Goal: Task Accomplishment & Management: Use online tool/utility

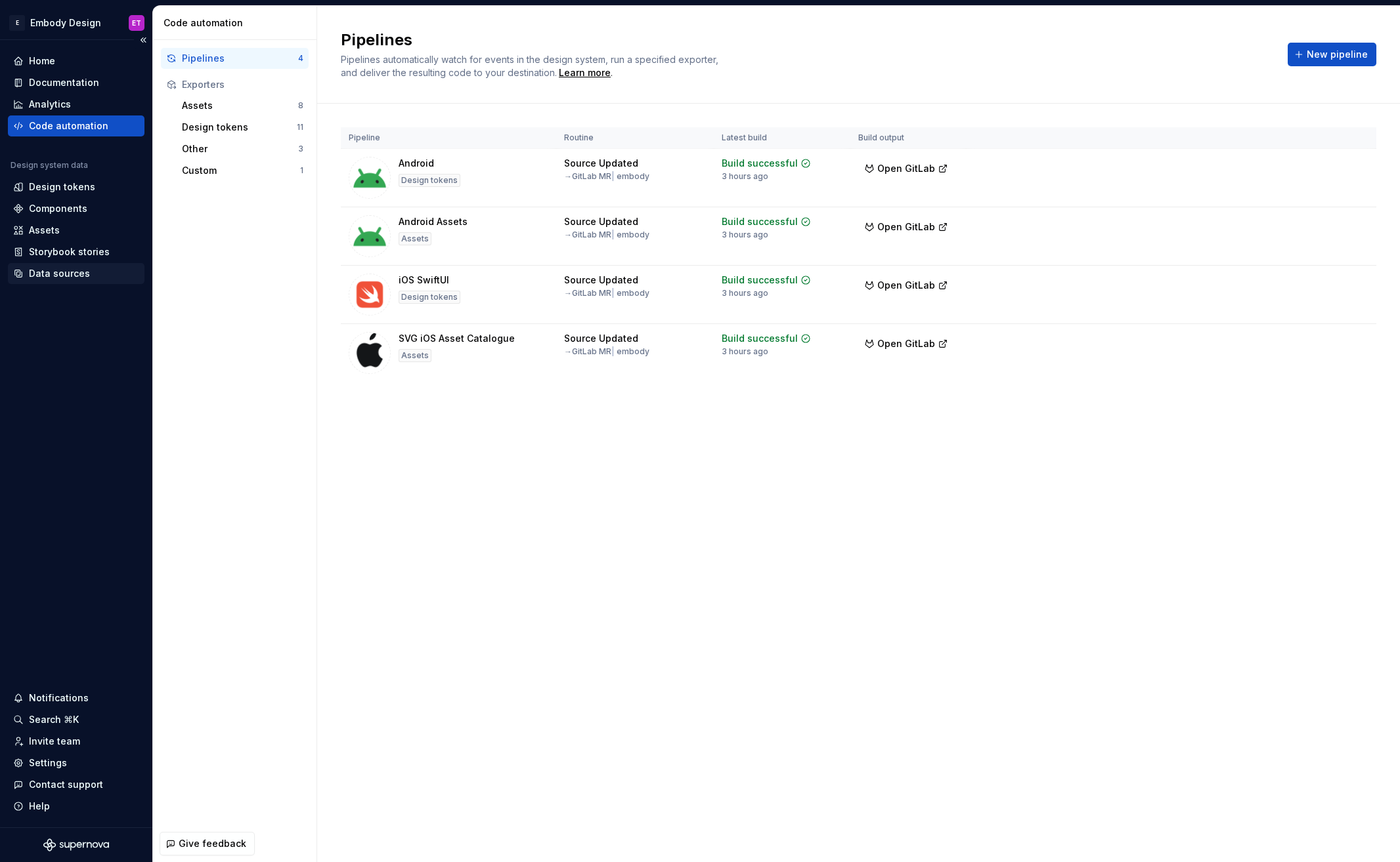
click at [55, 272] on div "Data sources" at bounding box center [59, 273] width 61 height 13
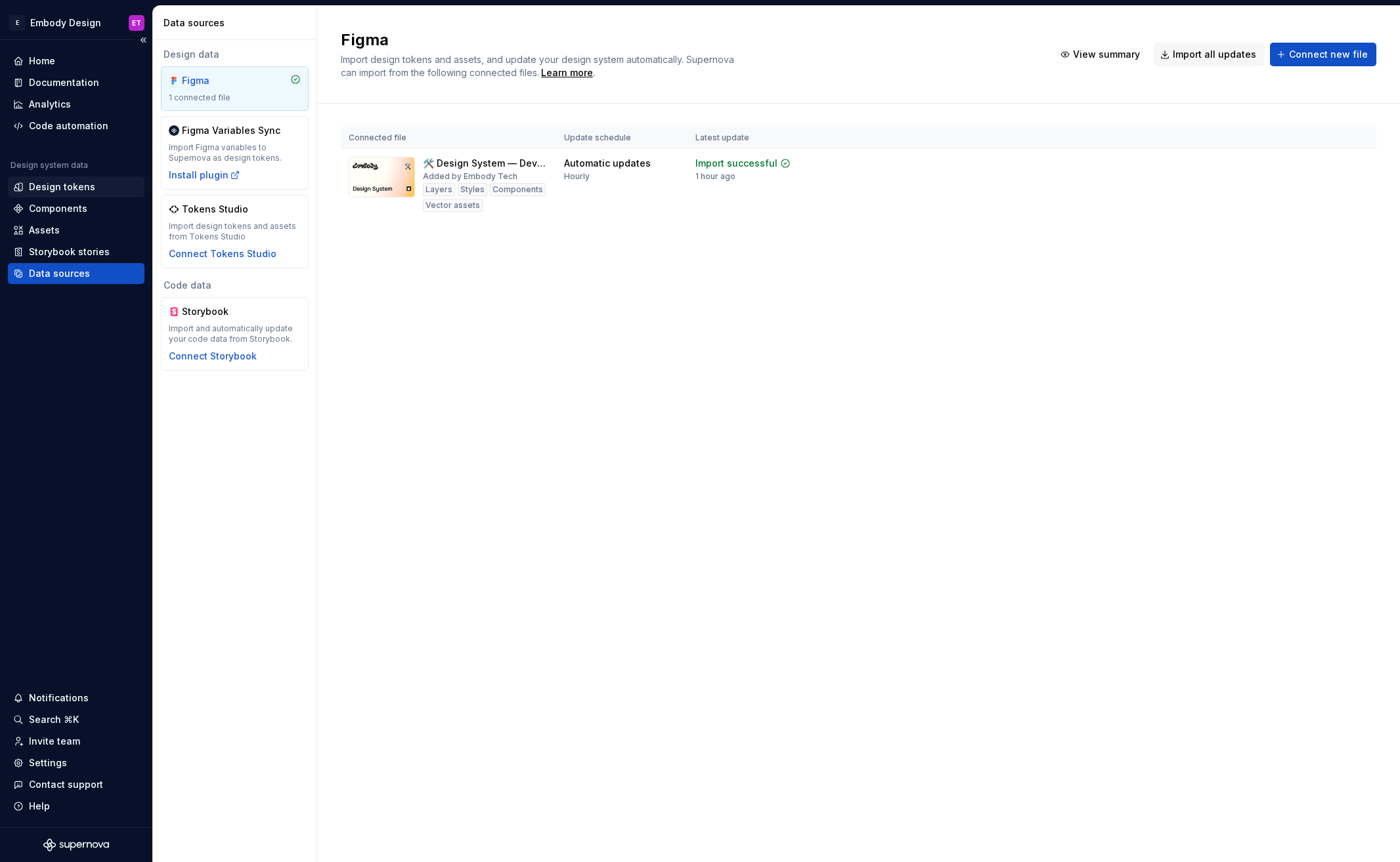
click at [95, 194] on div "Design tokens" at bounding box center [76, 187] width 137 height 21
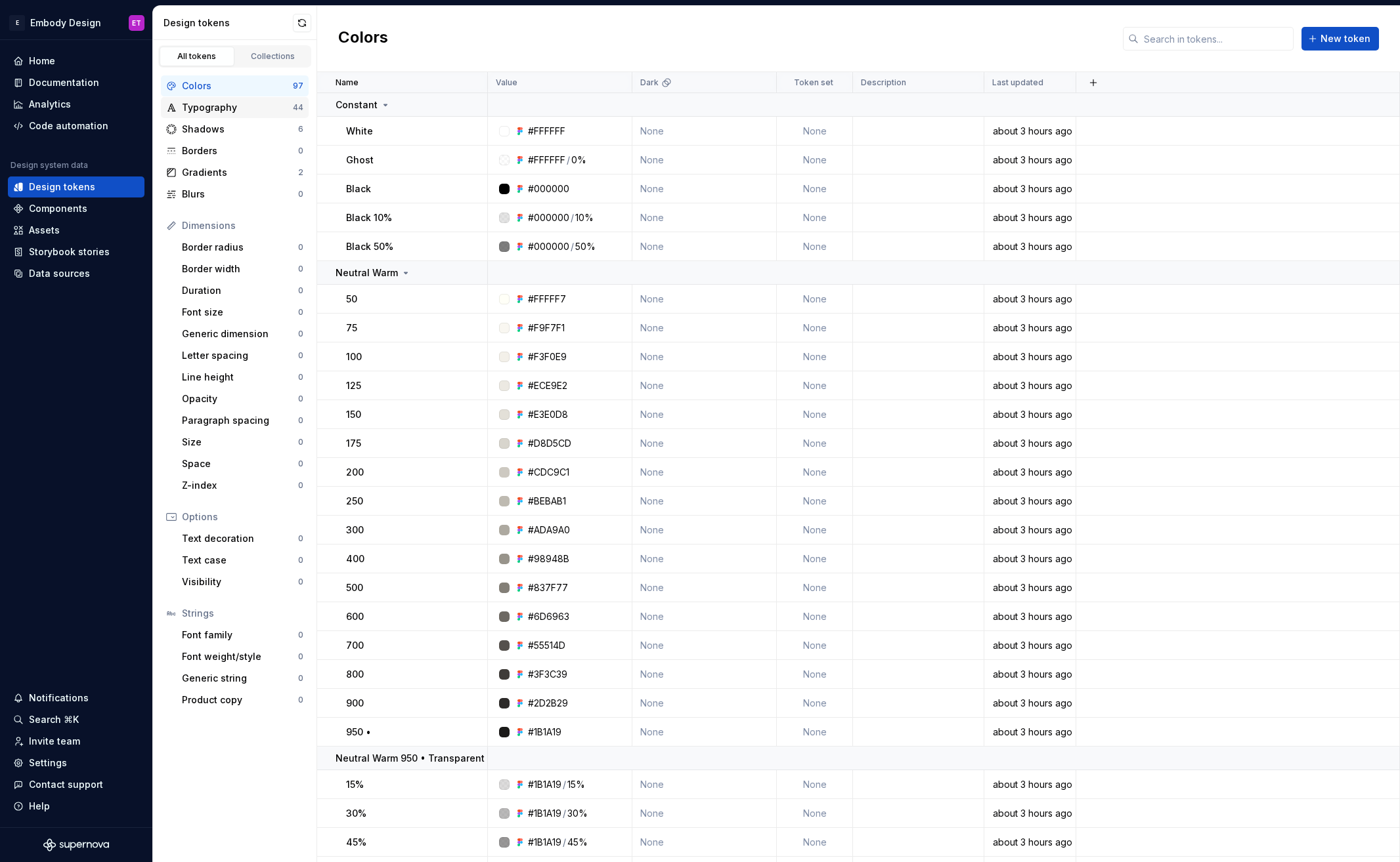
click at [210, 108] on div "Typography" at bounding box center [237, 108] width 111 height 13
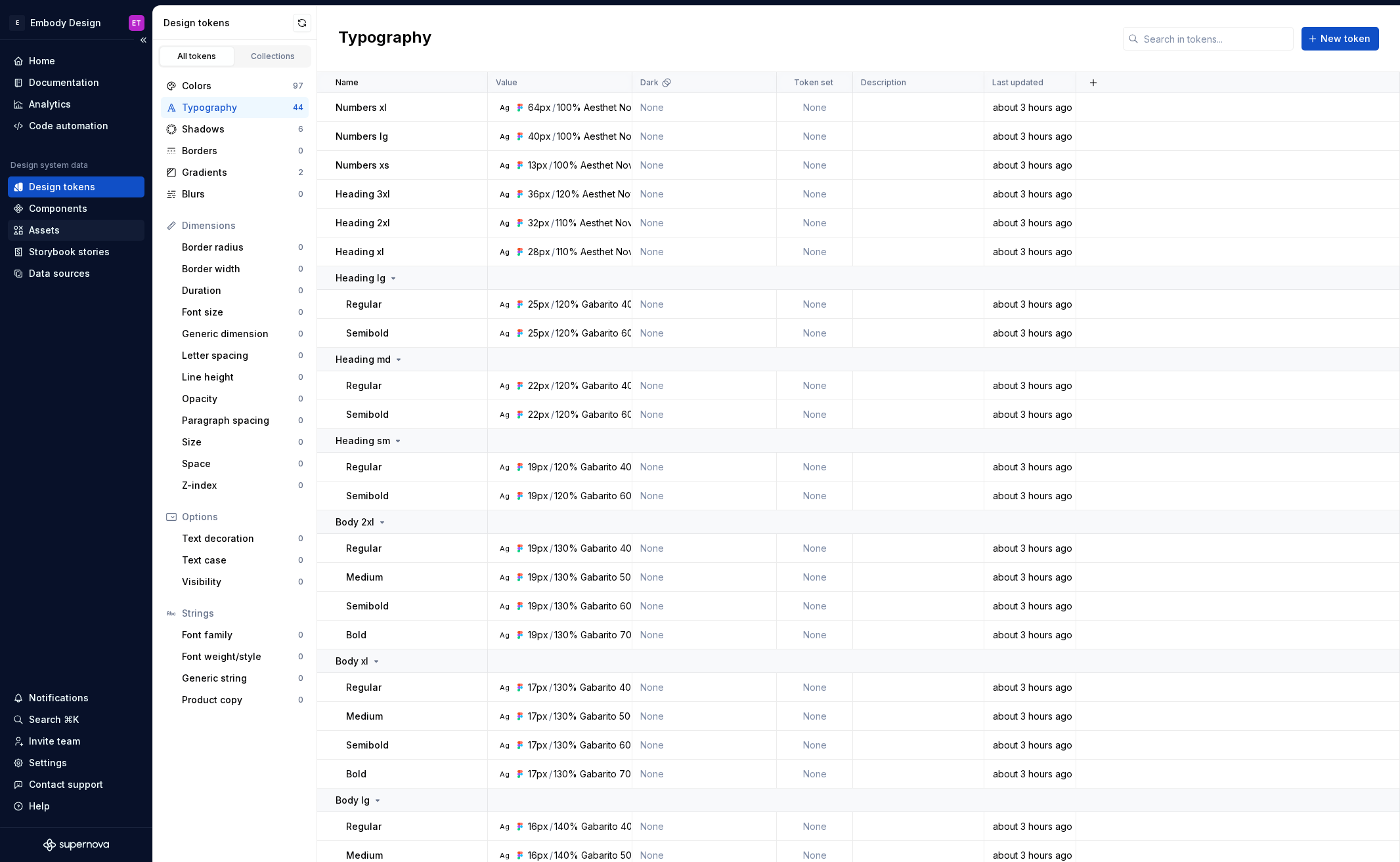
click at [70, 225] on div "Assets" at bounding box center [76, 230] width 126 height 13
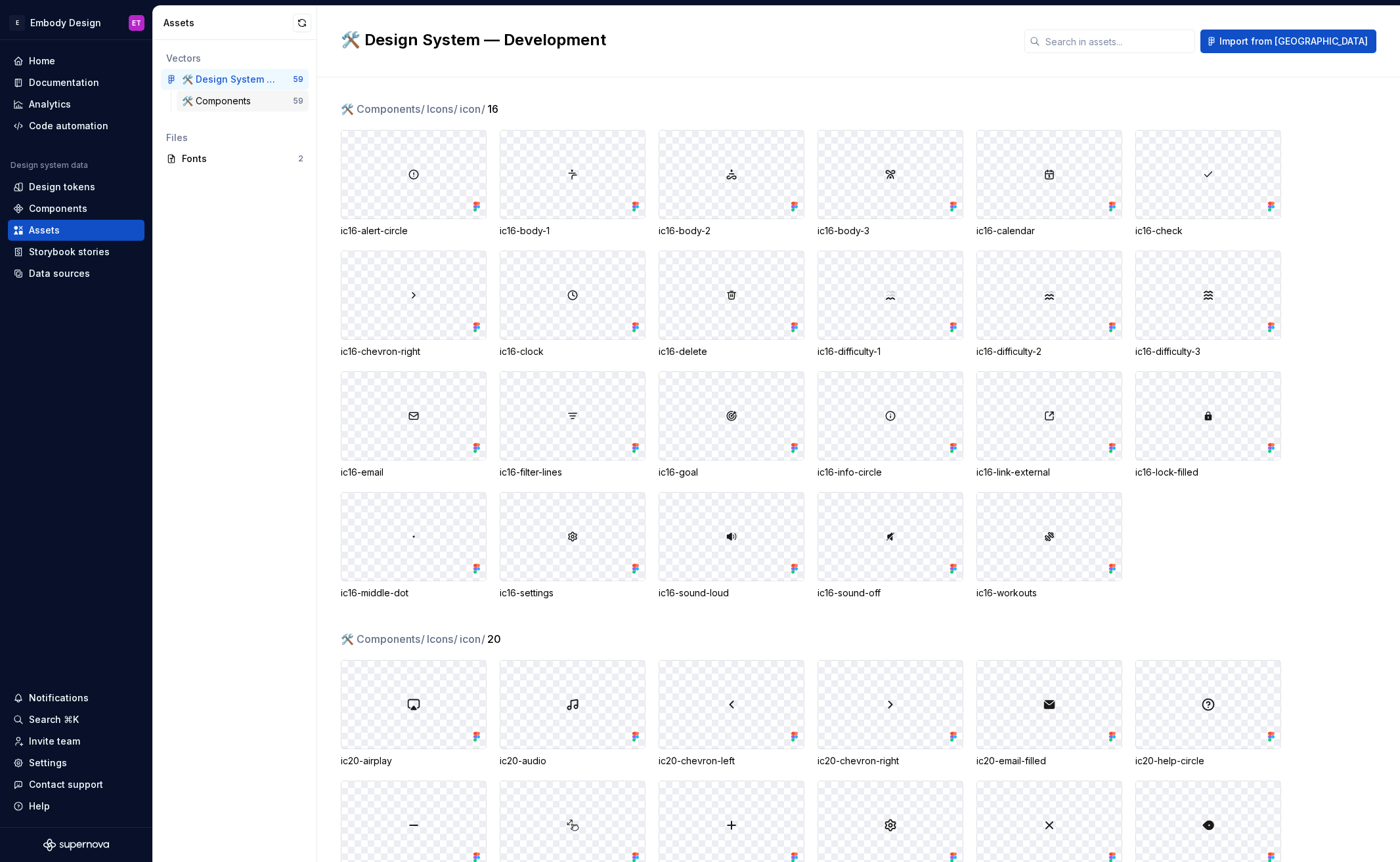
click at [234, 99] on div "🛠️ Components" at bounding box center [219, 101] width 75 height 13
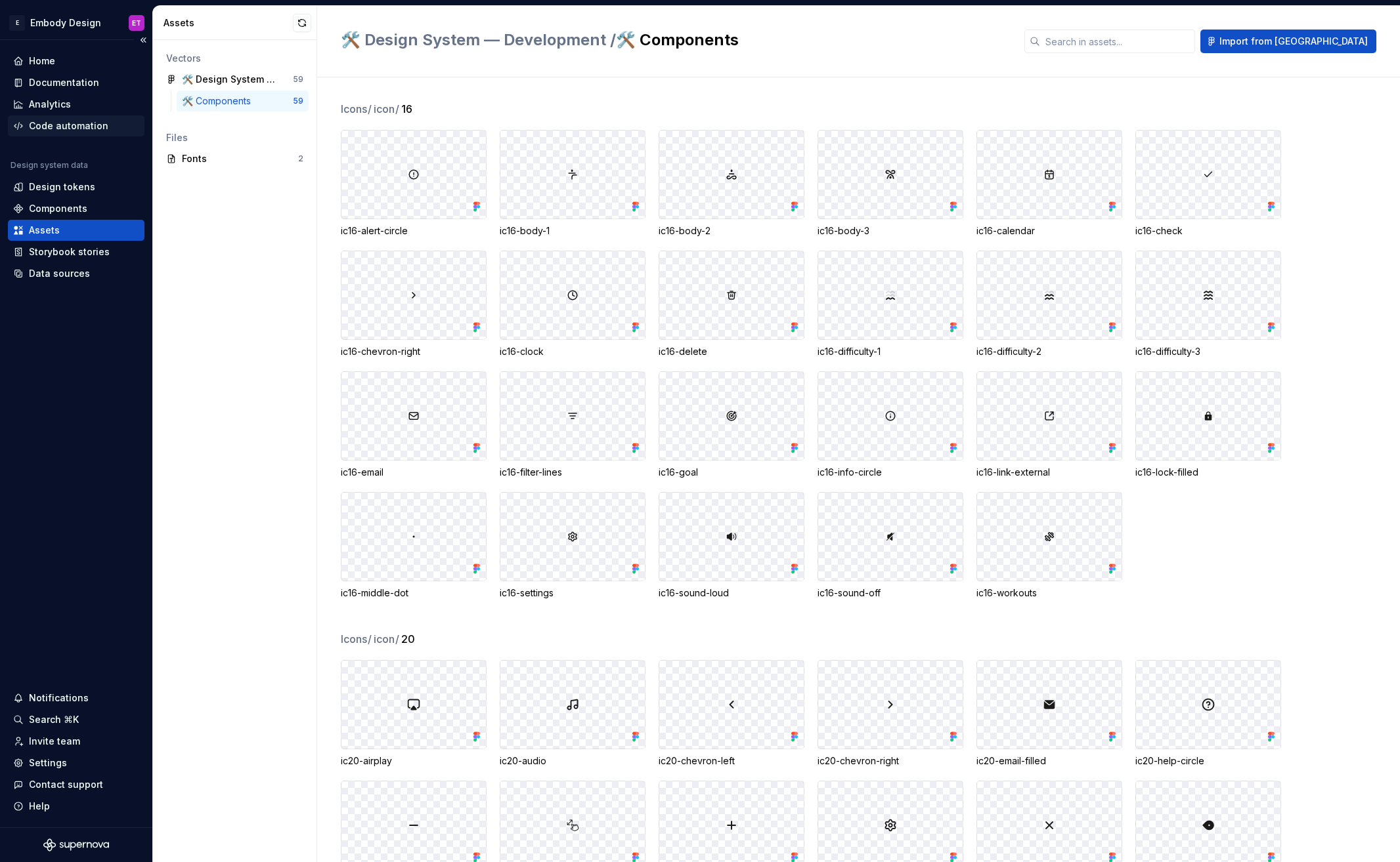
click at [90, 126] on div "Code automation" at bounding box center [68, 126] width 79 height 13
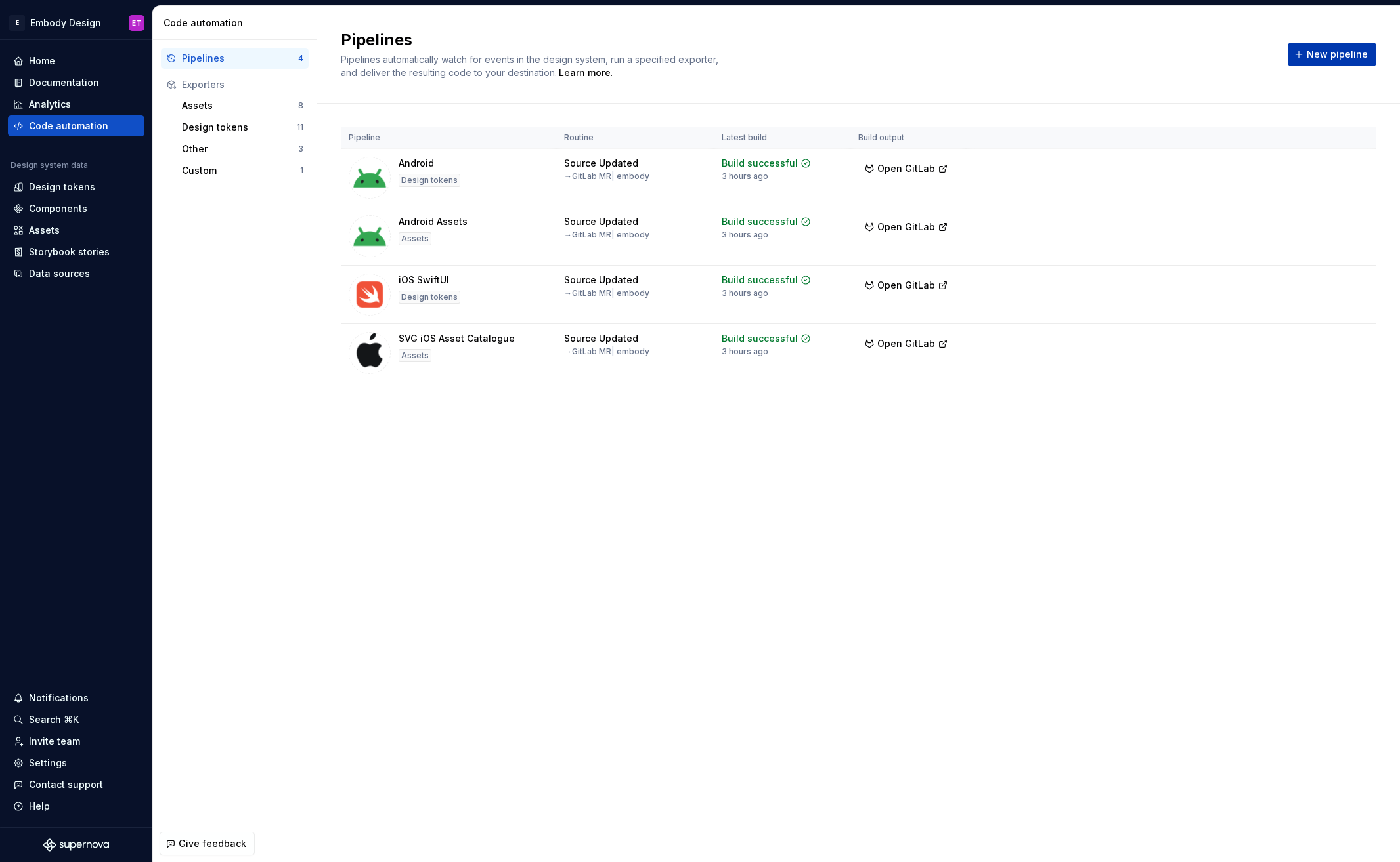
click at [1332, 57] on span "New pipeline" at bounding box center [1337, 54] width 61 height 13
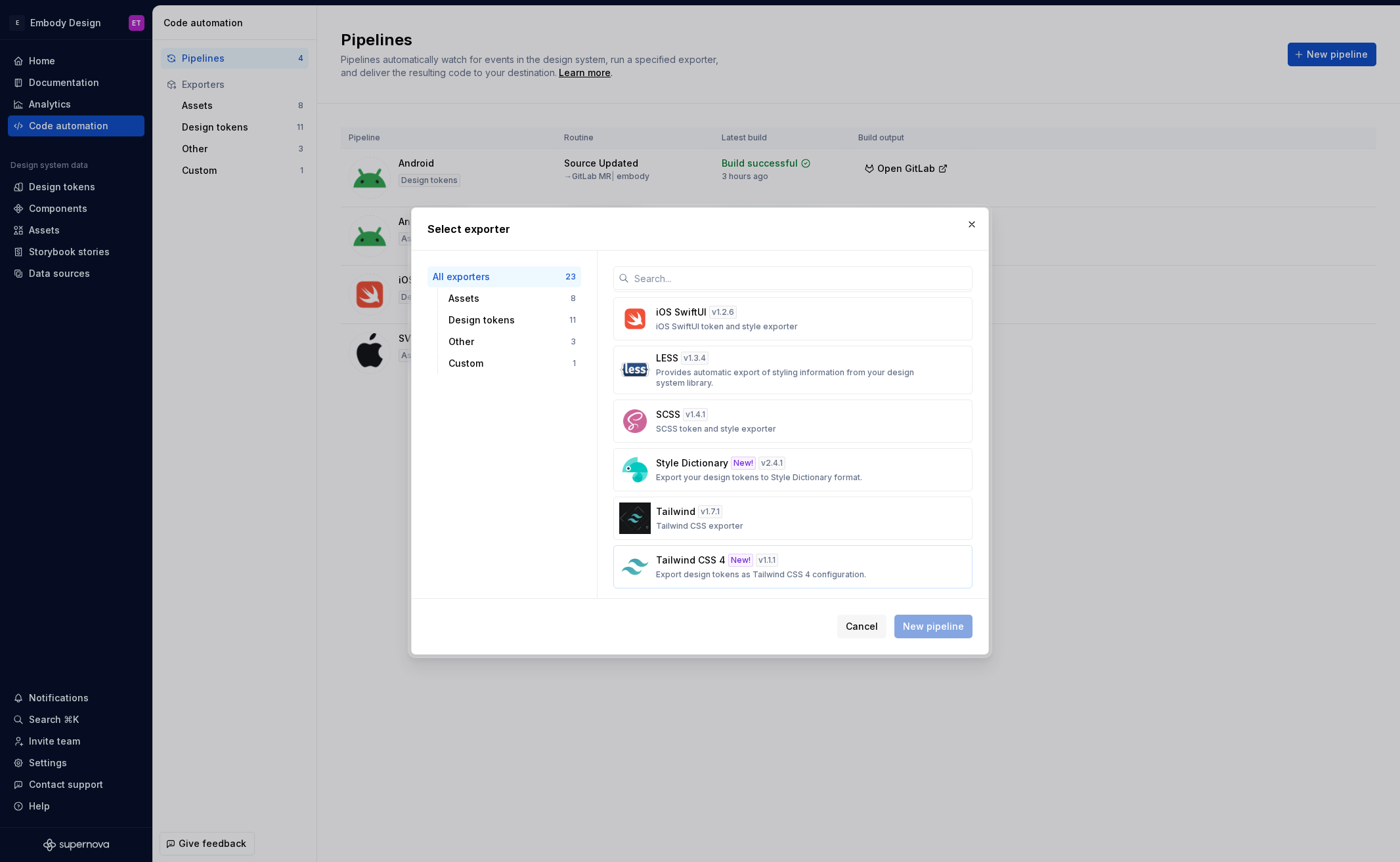
scroll to position [924, 0]
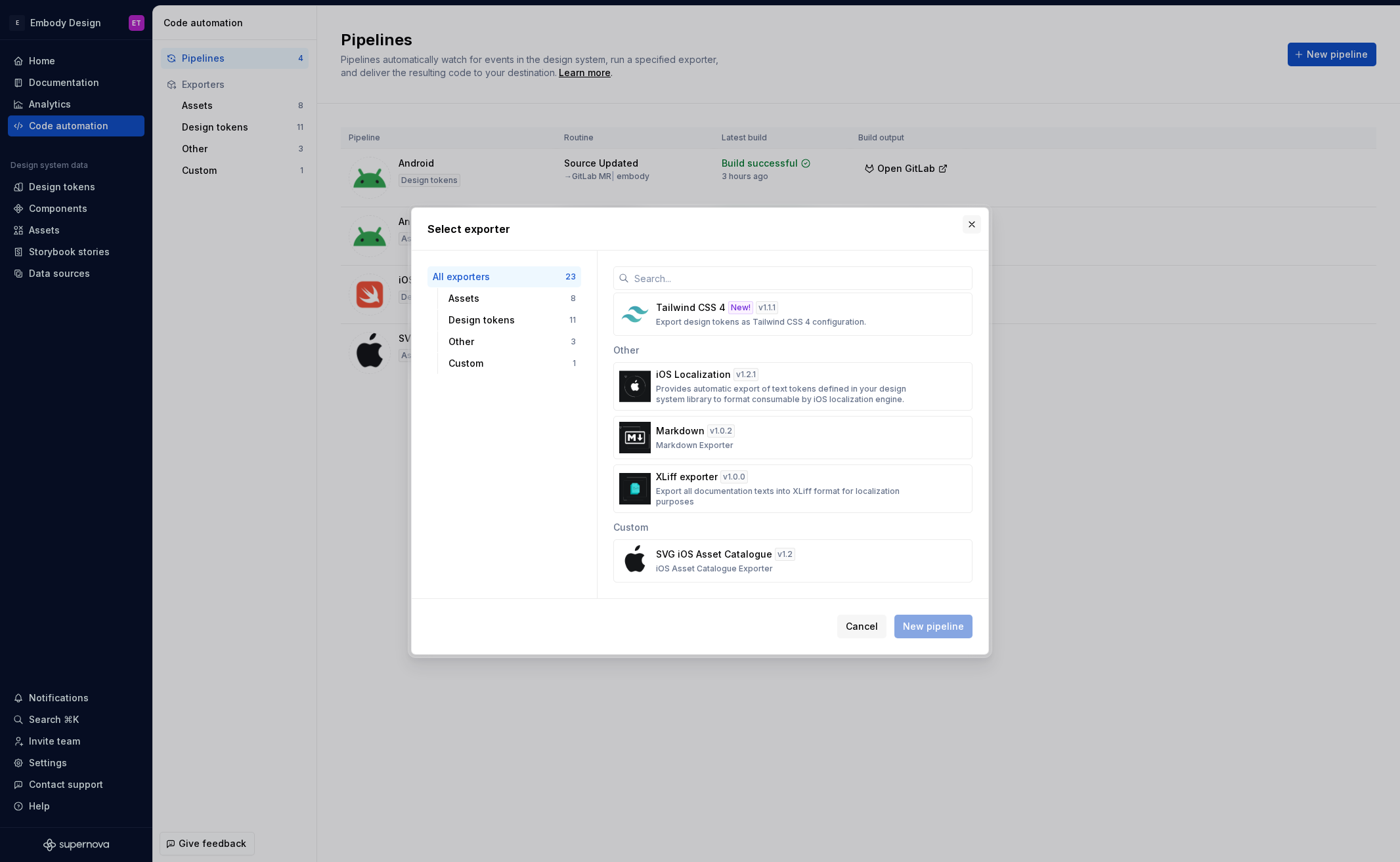
click at [972, 219] on button "button" at bounding box center [972, 224] width 19 height 19
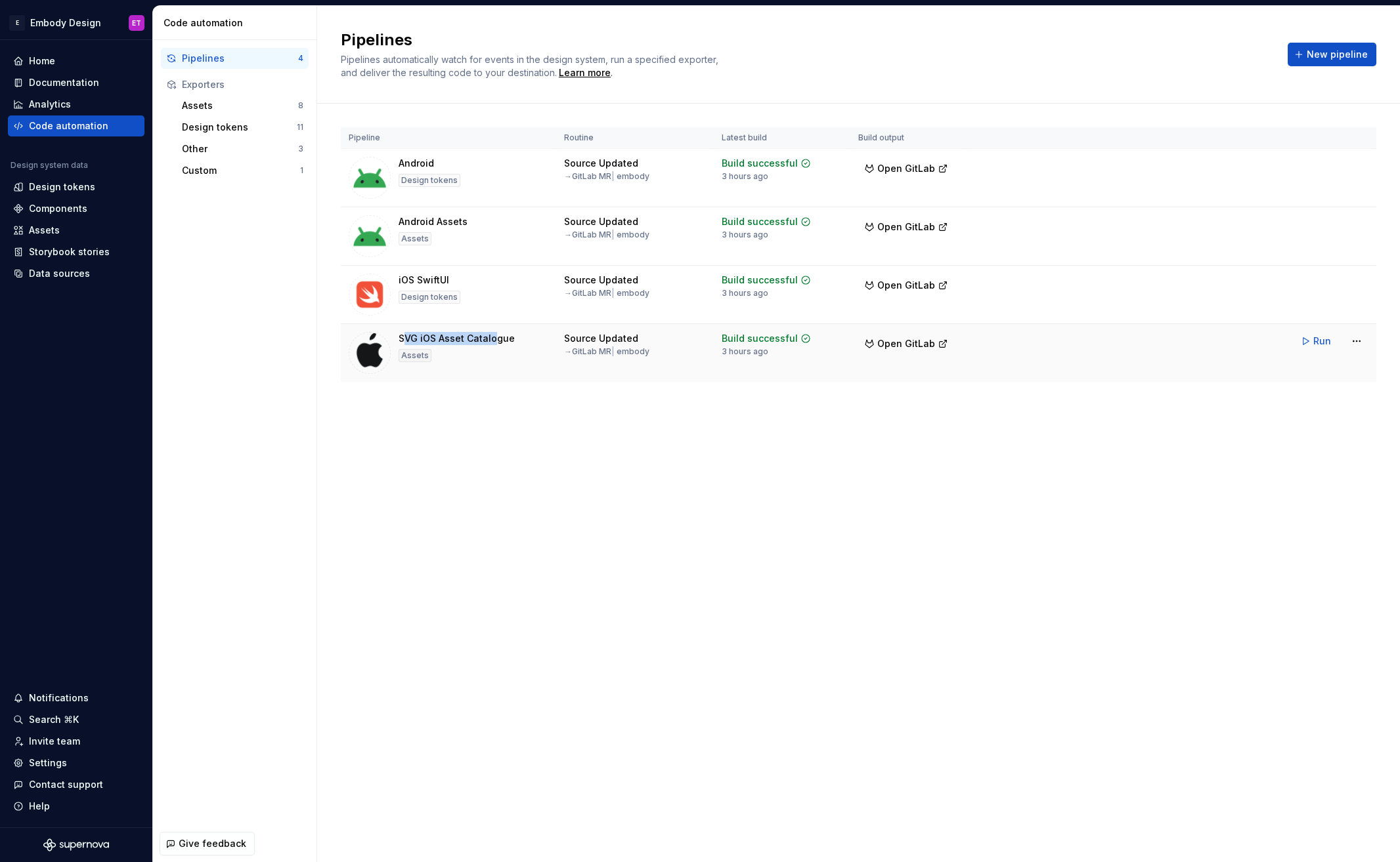
drag, startPoint x: 404, startPoint y: 340, endPoint x: 524, endPoint y: 350, distance: 120.4
click at [498, 337] on div "SVG iOS Asset Catalogue" at bounding box center [457, 339] width 116 height 13
drag, startPoint x: 522, startPoint y: 342, endPoint x: 391, endPoint y: 337, distance: 131.1
click at [391, 337] on div "SVG iOS Asset Catalogue Assets" at bounding box center [448, 353] width 199 height 42
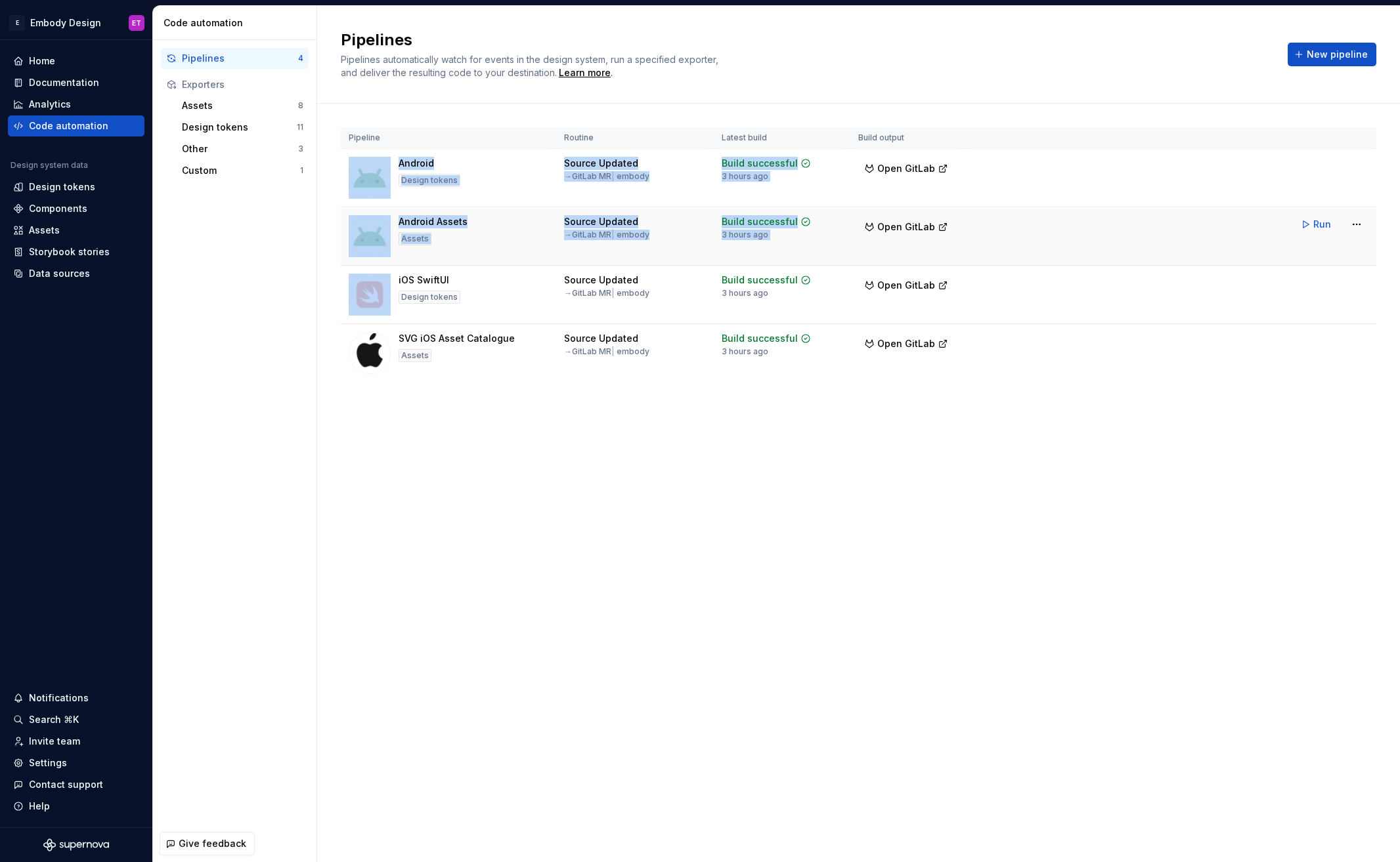
drag, startPoint x: 438, startPoint y: 267, endPoint x: 446, endPoint y: 210, distance: 57.6
click at [364, 152] on tbody "Android Design tokens Source Updated → GitLab MR | embody Build successful 3 ho…" at bounding box center [858, 265] width 1036 height 234
click at [1348, 48] on span "New pipeline" at bounding box center [1337, 54] width 61 height 13
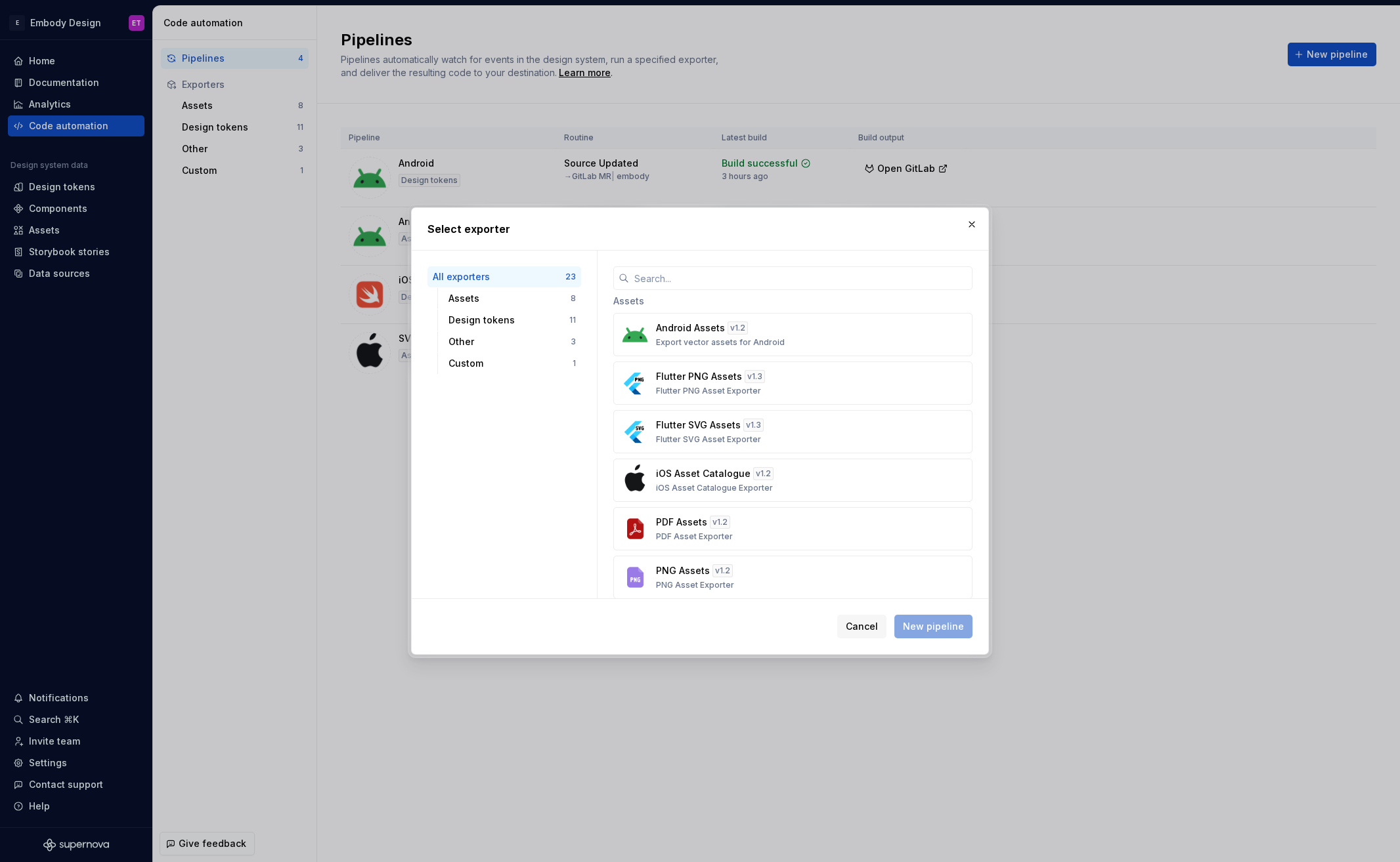
scroll to position [0, 0]
click at [974, 223] on button "button" at bounding box center [972, 224] width 19 height 19
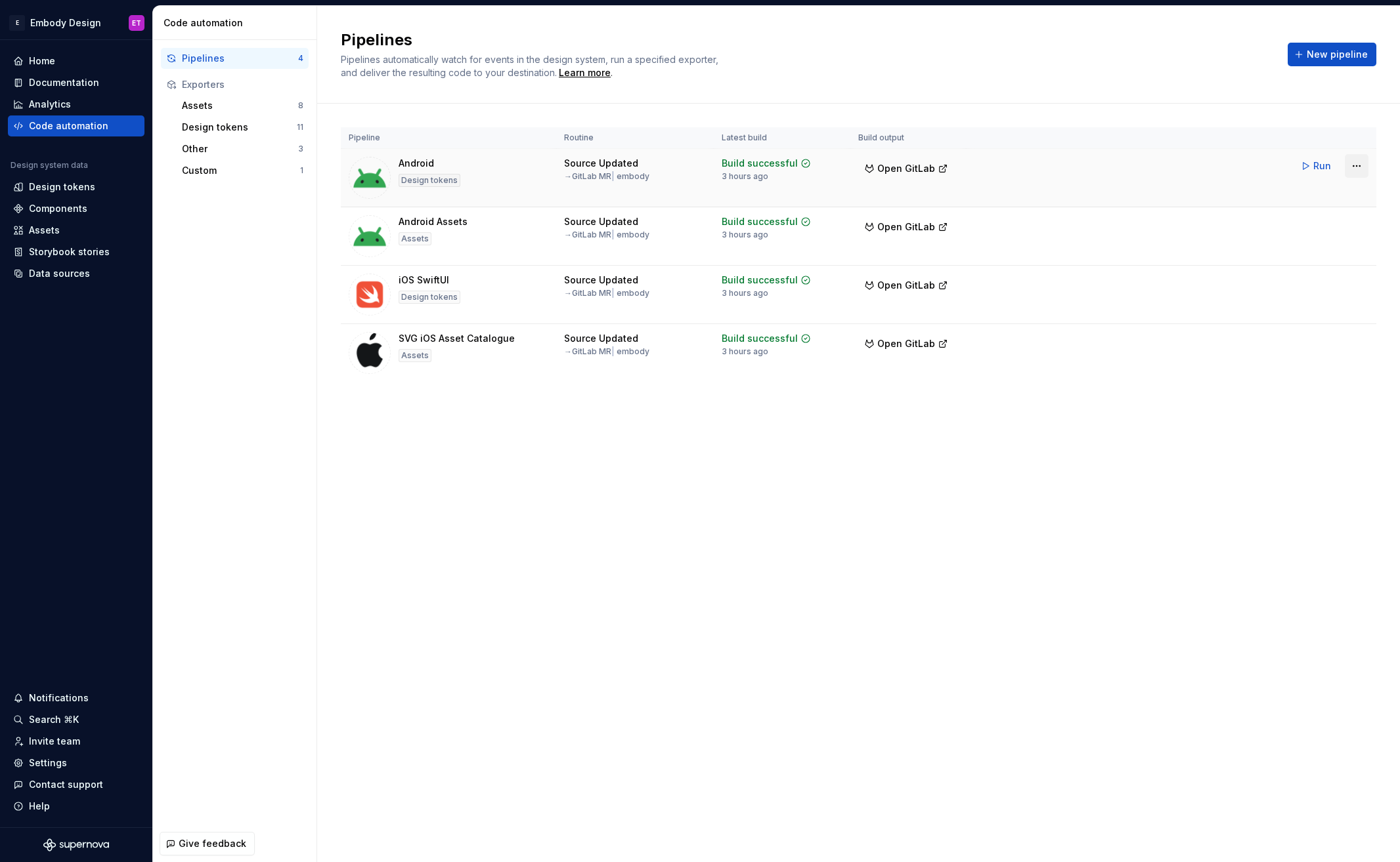
click at [1359, 166] on html "E Embody Design ET Home Documentation Analytics Code automation Design system d…" at bounding box center [700, 431] width 1400 height 862
click at [1323, 191] on div "Edit pipeline" at bounding box center [1339, 194] width 112 height 13
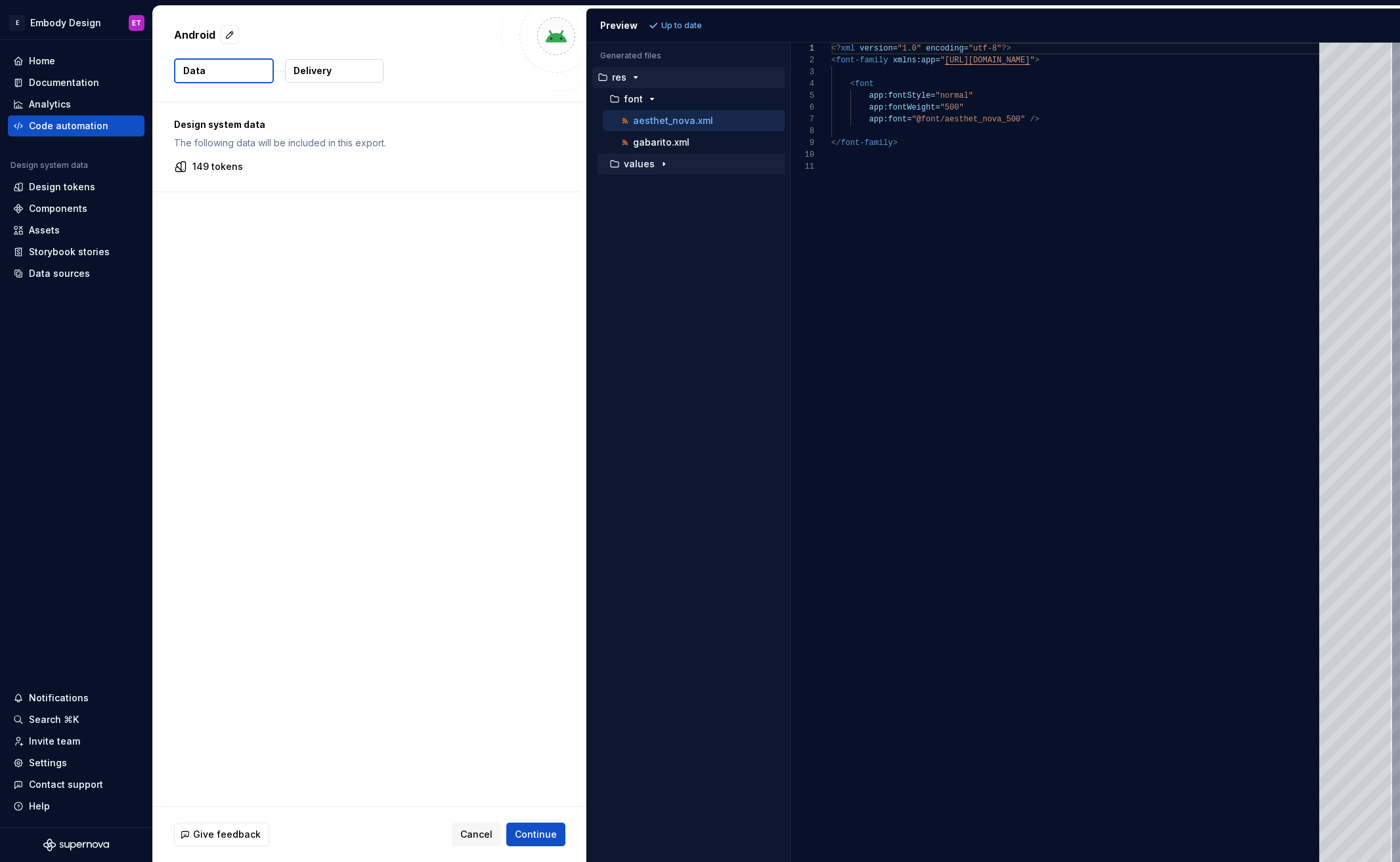
click at [644, 166] on p "values" at bounding box center [639, 163] width 31 height 10
click at [676, 228] on p "exported_radii.xml" at bounding box center [674, 228] width 83 height 10
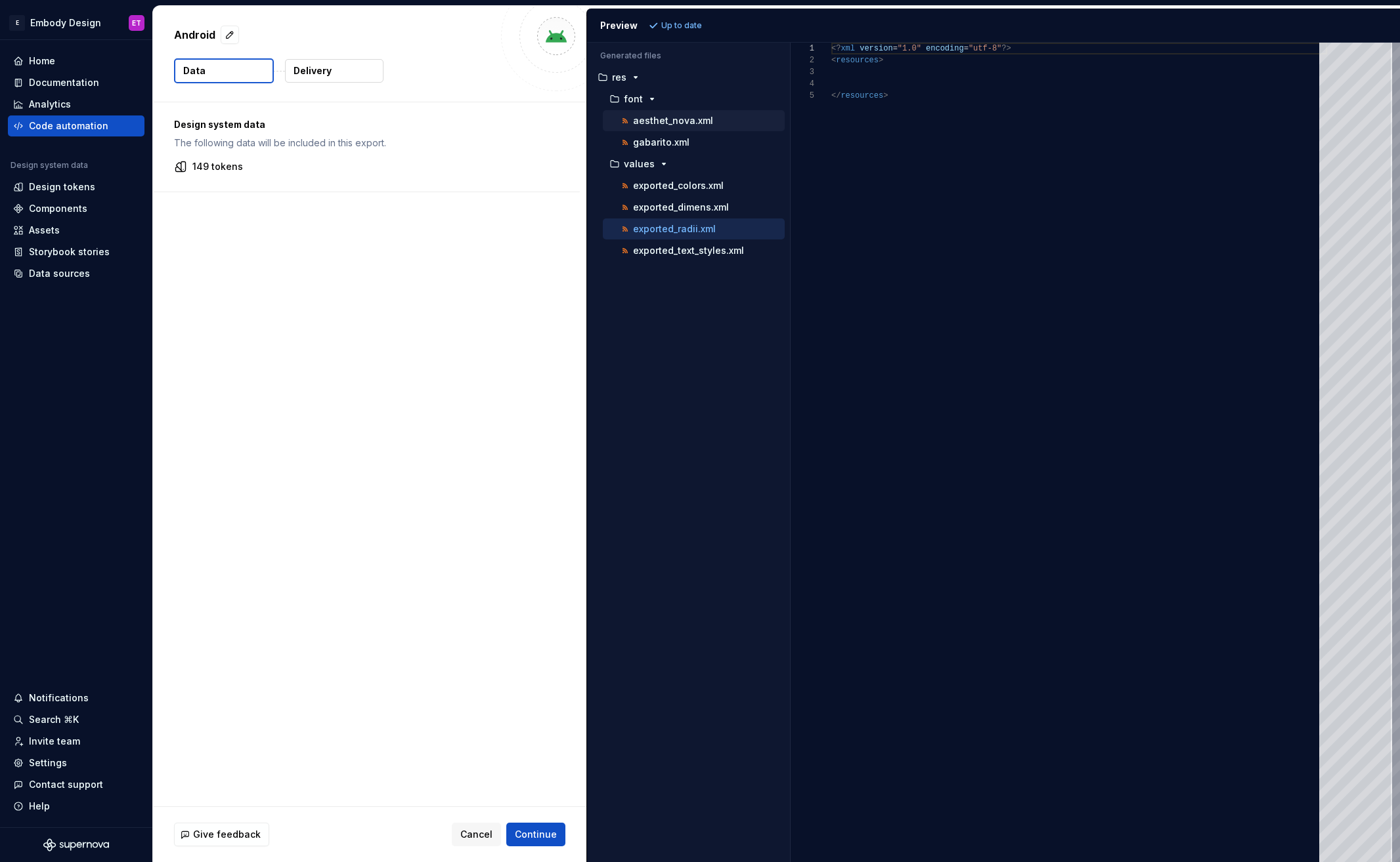
click at [687, 128] on div "aesthet_nova.xml" at bounding box center [694, 121] width 182 height 21
click at [680, 147] on p "gabarito.xml" at bounding box center [661, 142] width 57 height 10
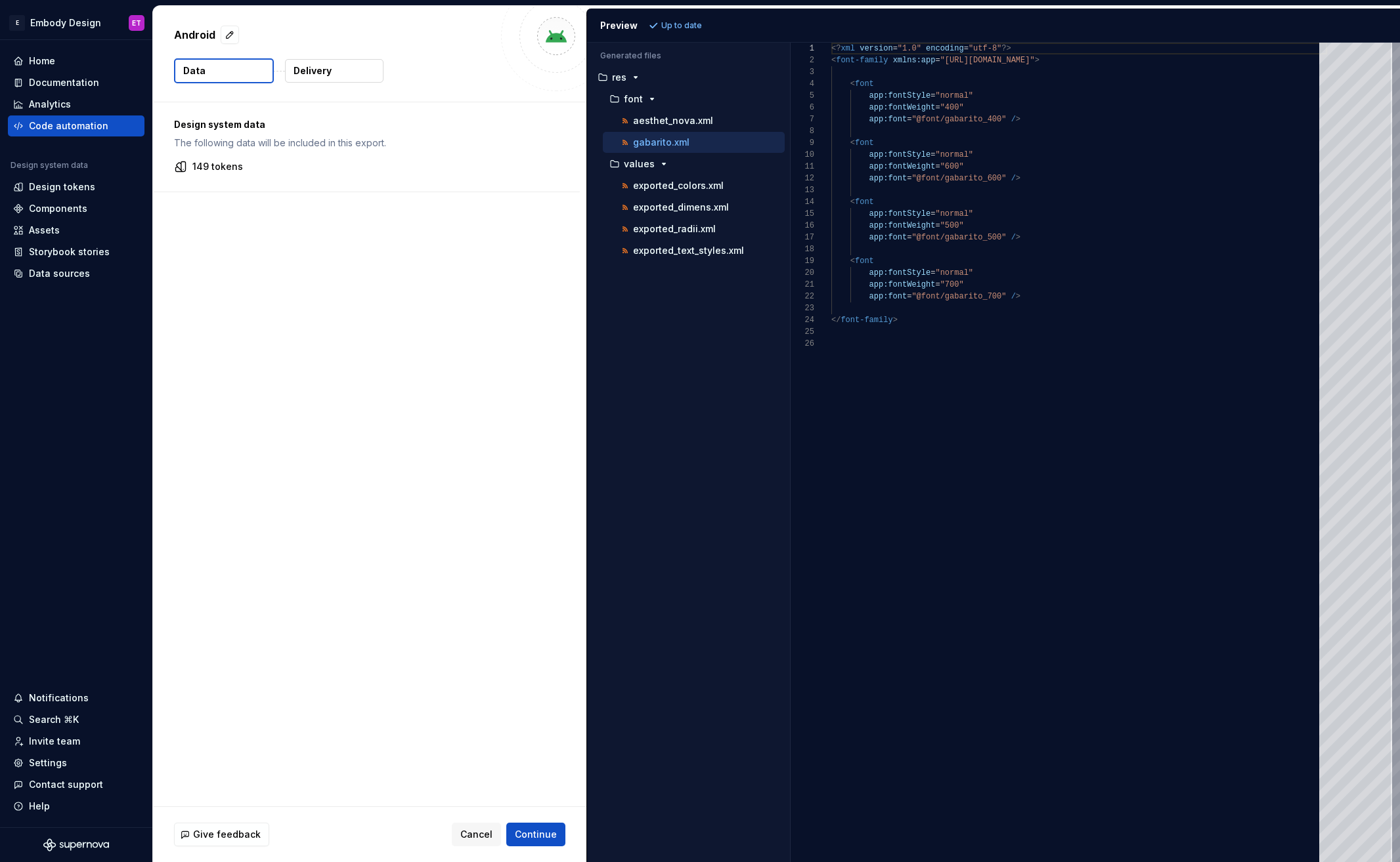
scroll to position [118, 0]
click at [707, 245] on p "exported_text_styles.xml" at bounding box center [688, 250] width 111 height 10
type textarea "**********"
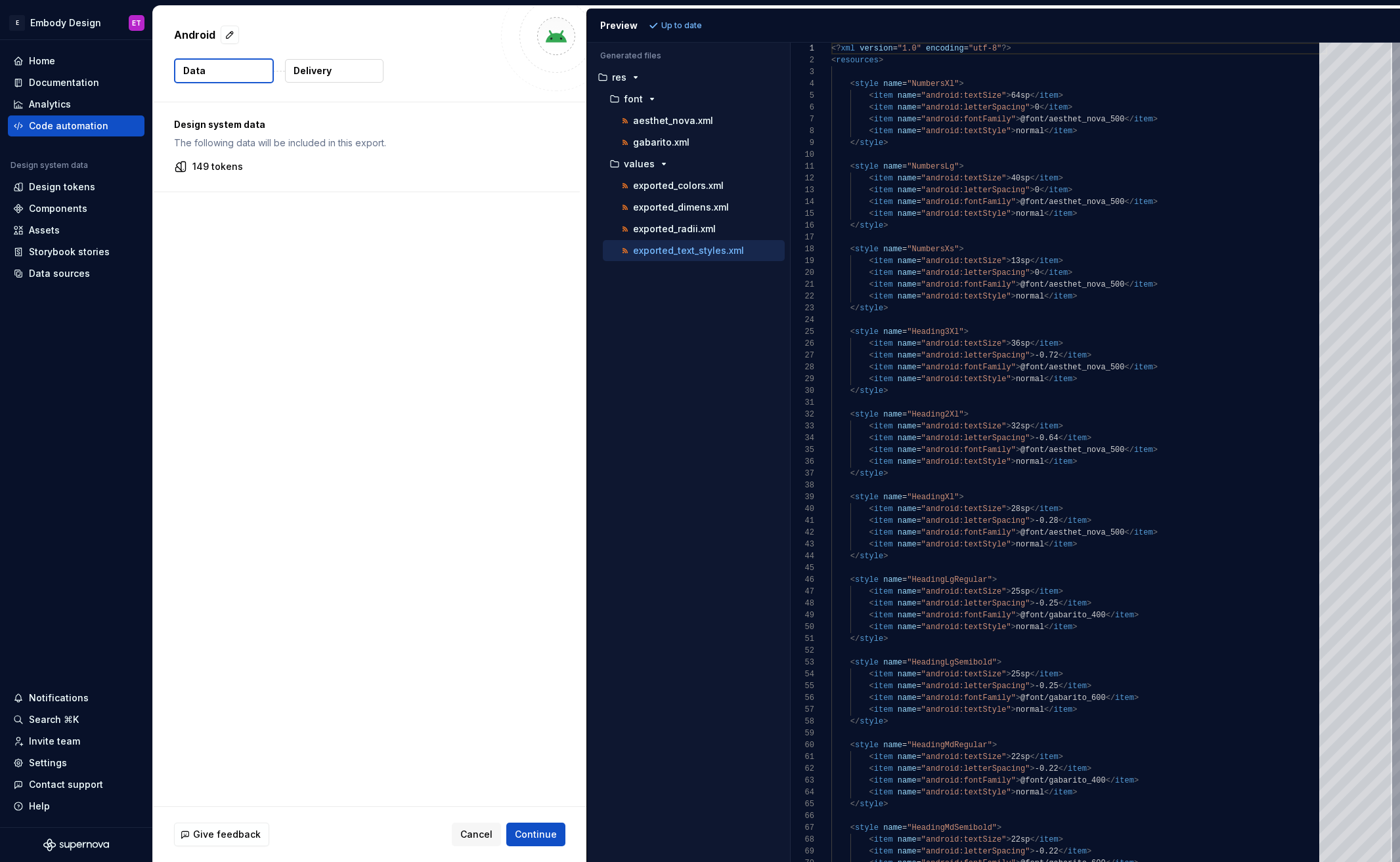
click at [336, 77] on button "Delivery" at bounding box center [334, 71] width 99 height 23
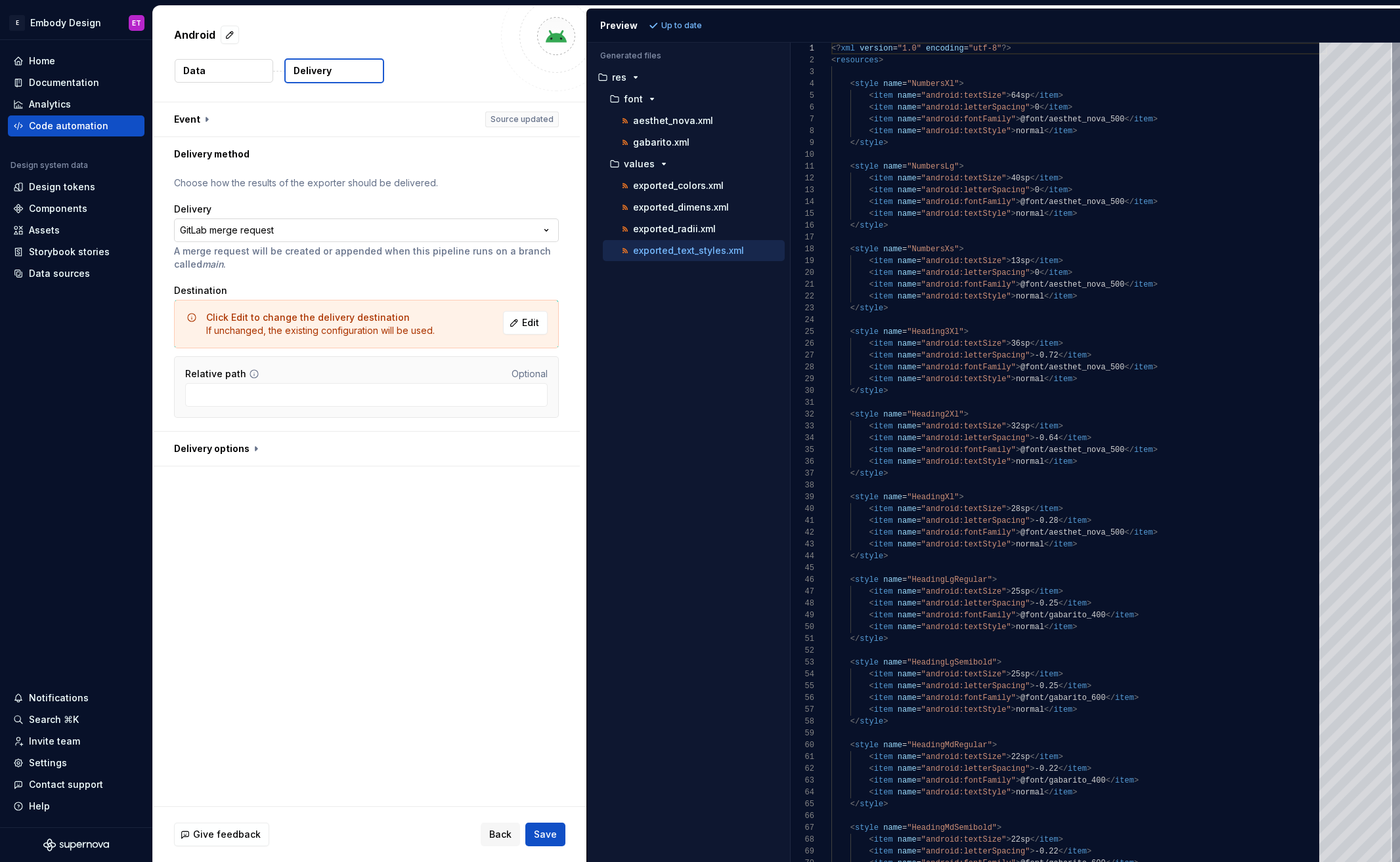
click at [420, 232] on html "**********" at bounding box center [700, 431] width 1400 height 862
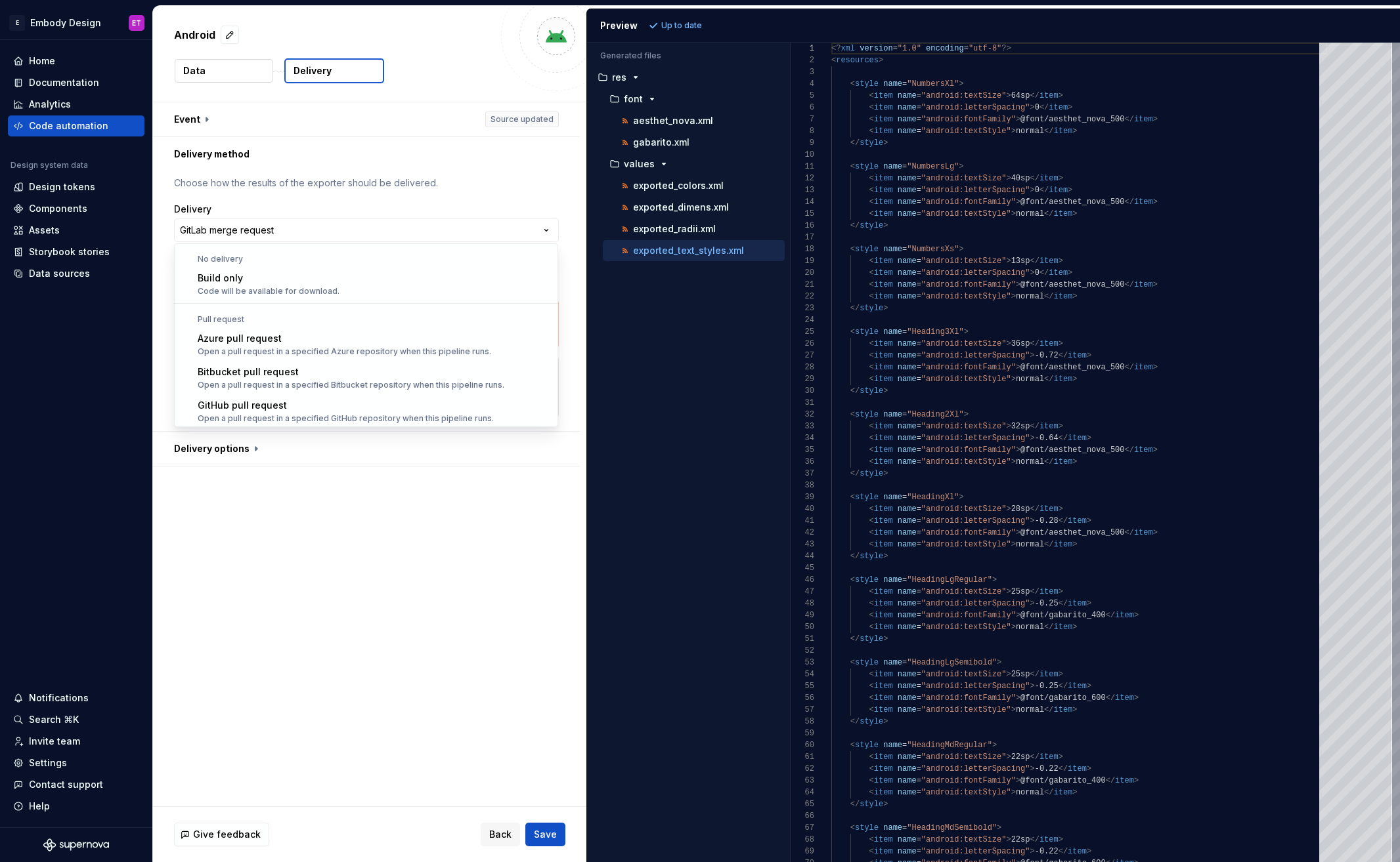
scroll to position [37, 0]
click at [319, 229] on html "**********" at bounding box center [700, 431] width 1400 height 862
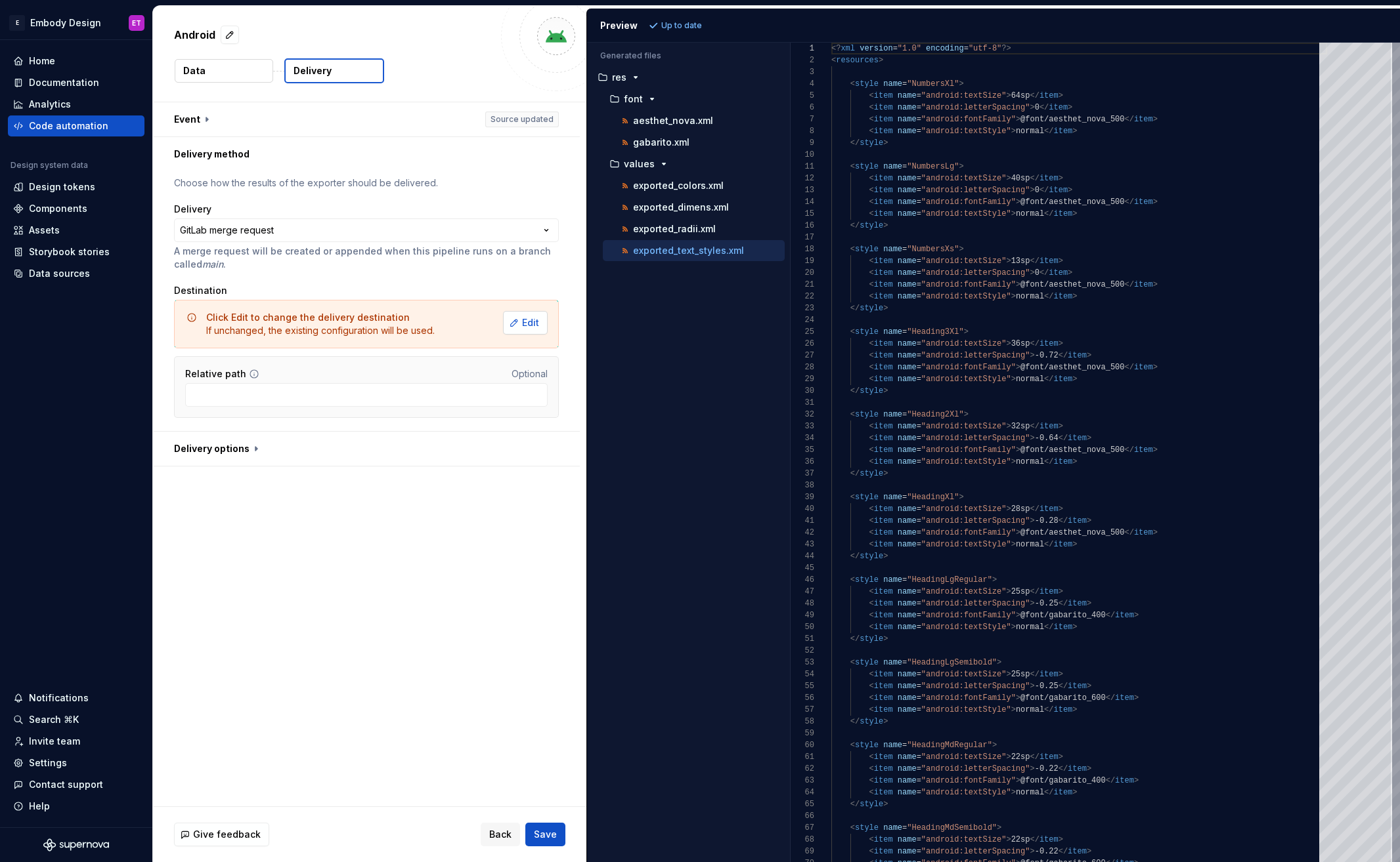
click at [537, 321] on span "Edit" at bounding box center [531, 323] width 17 height 13
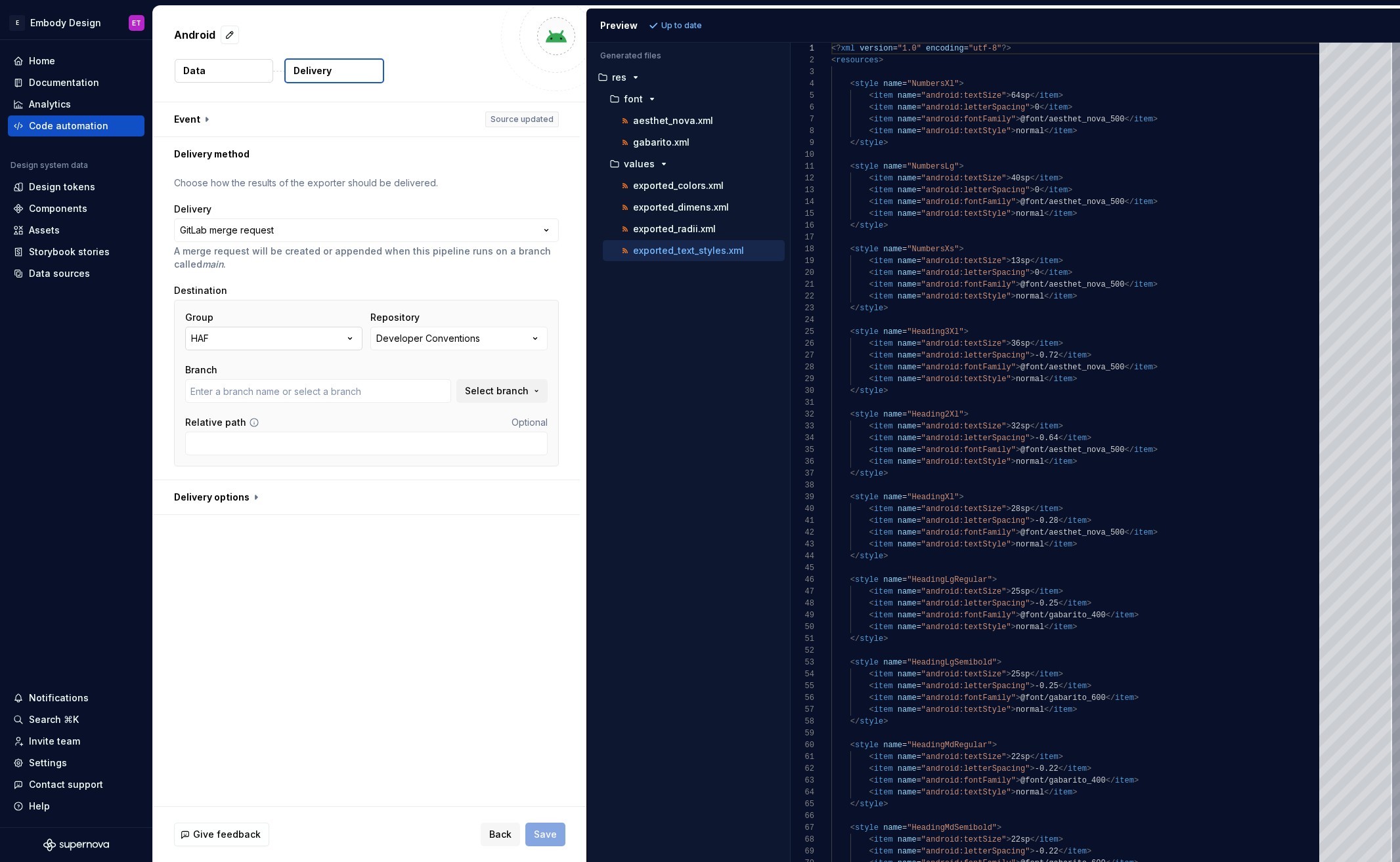
type input "main"
click at [350, 341] on icon "button" at bounding box center [350, 339] width 13 height 13
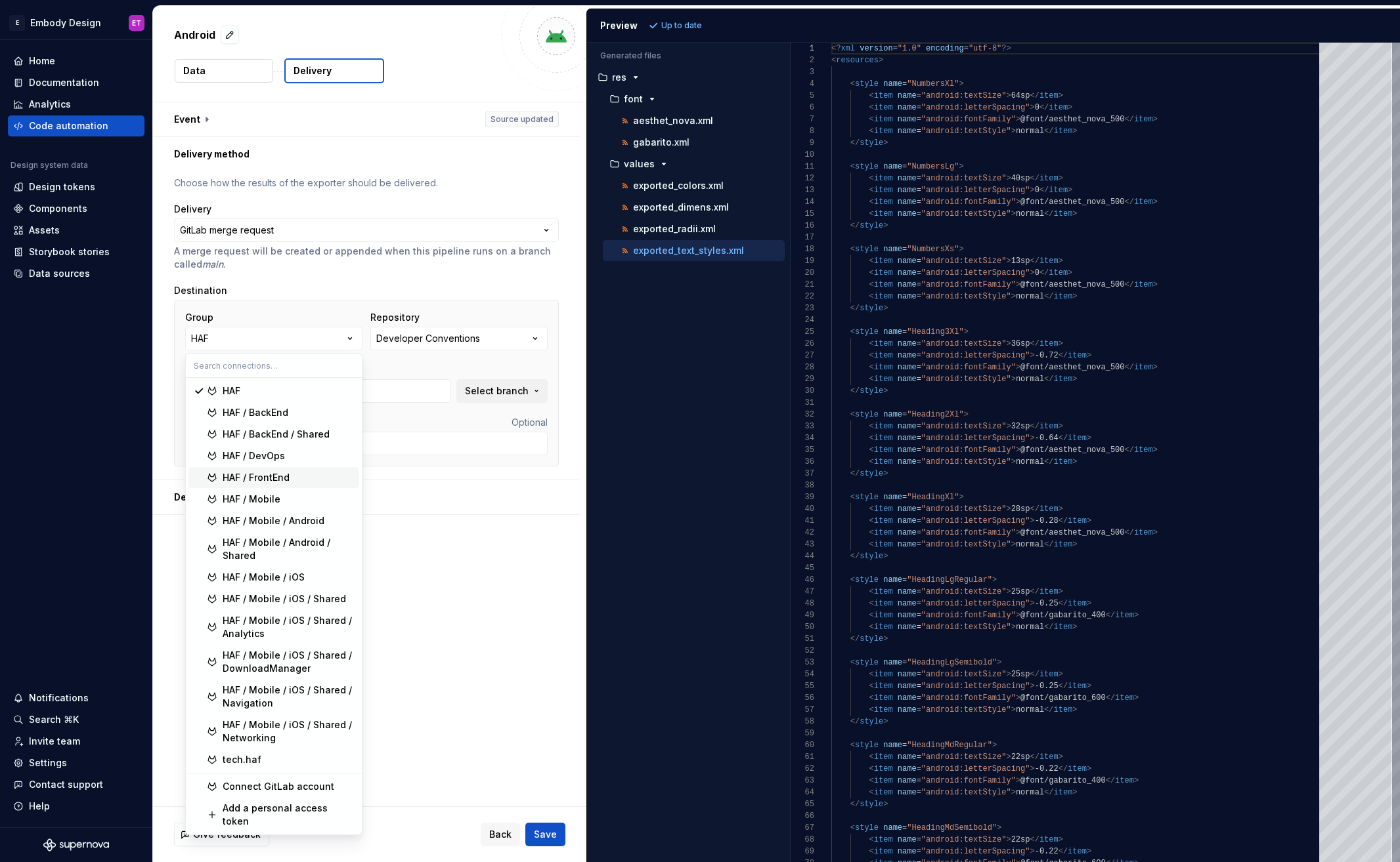
click at [426, 270] on p "A merge request will be created or appended when this pipeline runs on a branch…" at bounding box center [366, 258] width 385 height 26
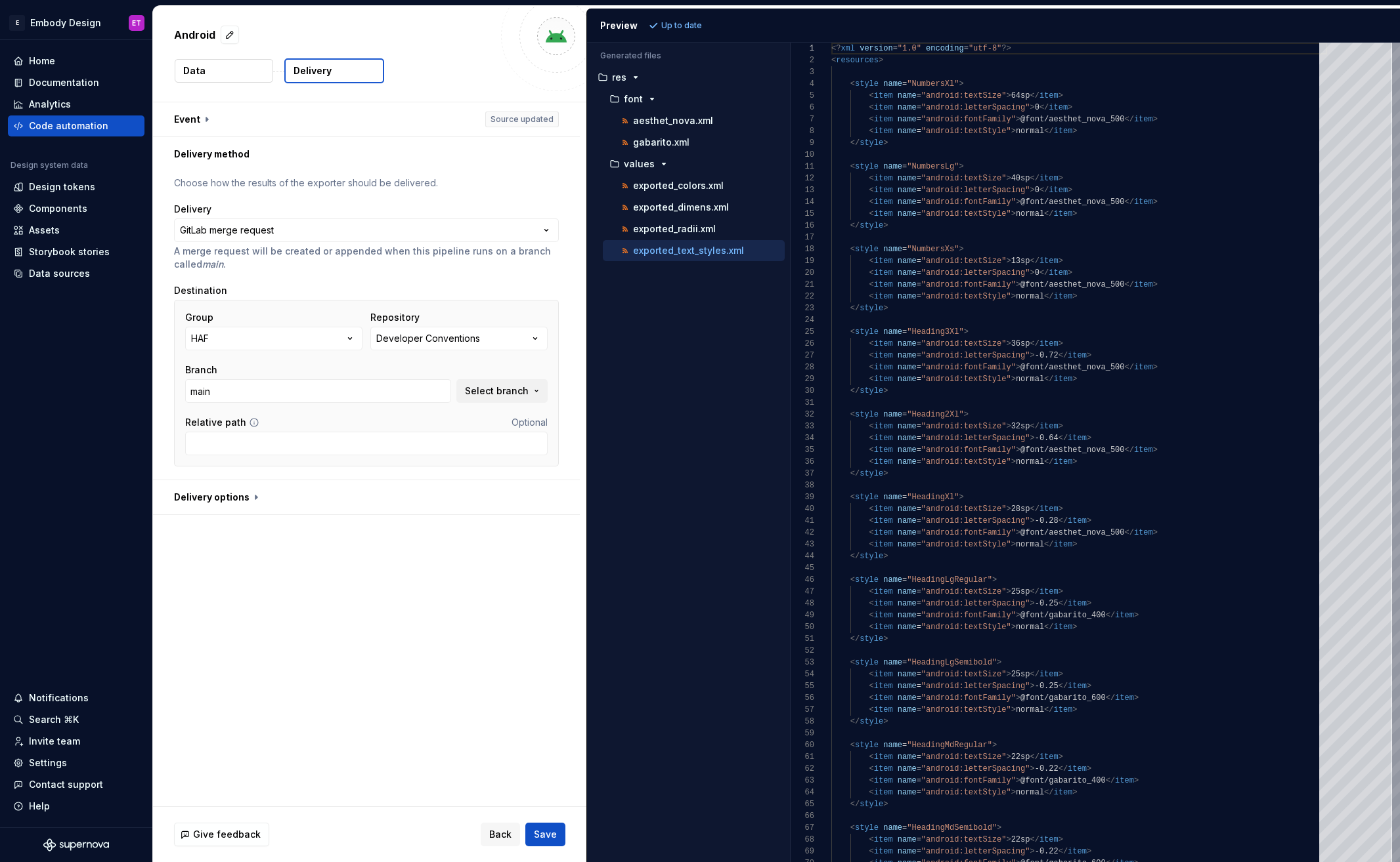
click at [239, 74] on button "Data" at bounding box center [224, 71] width 99 height 23
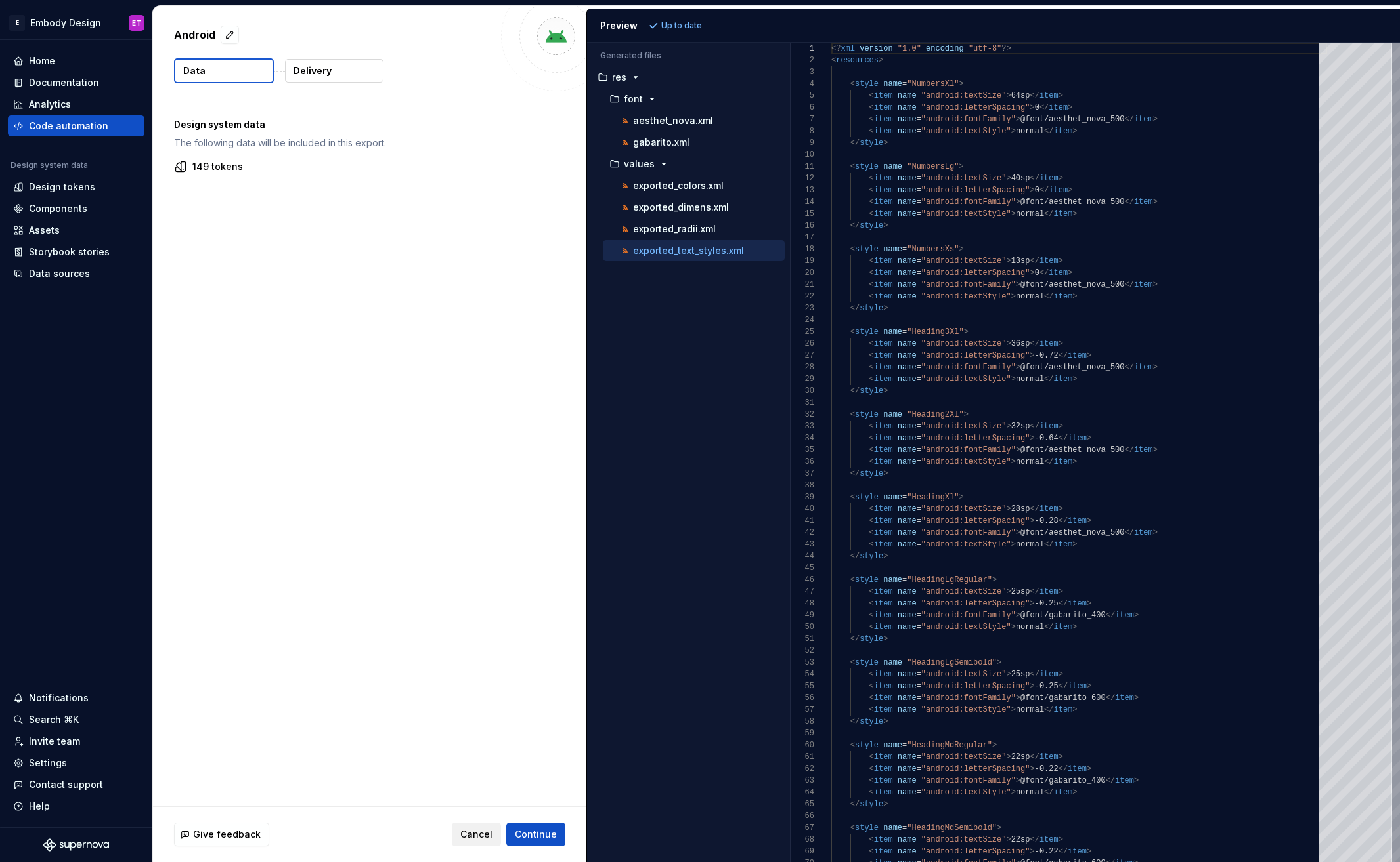
click at [468, 846] on button "Cancel" at bounding box center [476, 834] width 49 height 23
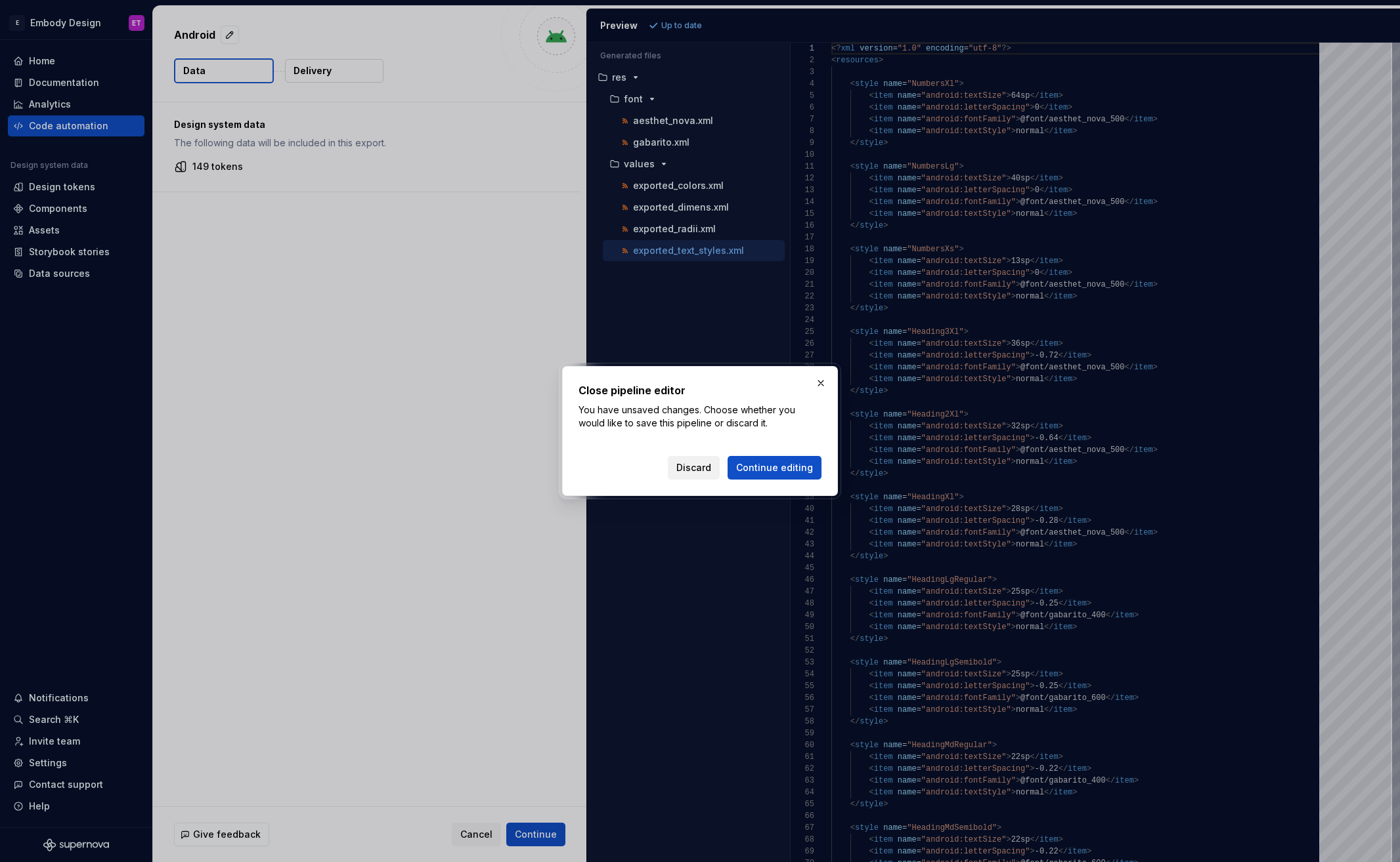
click at [701, 468] on span "Discard" at bounding box center [693, 468] width 34 height 13
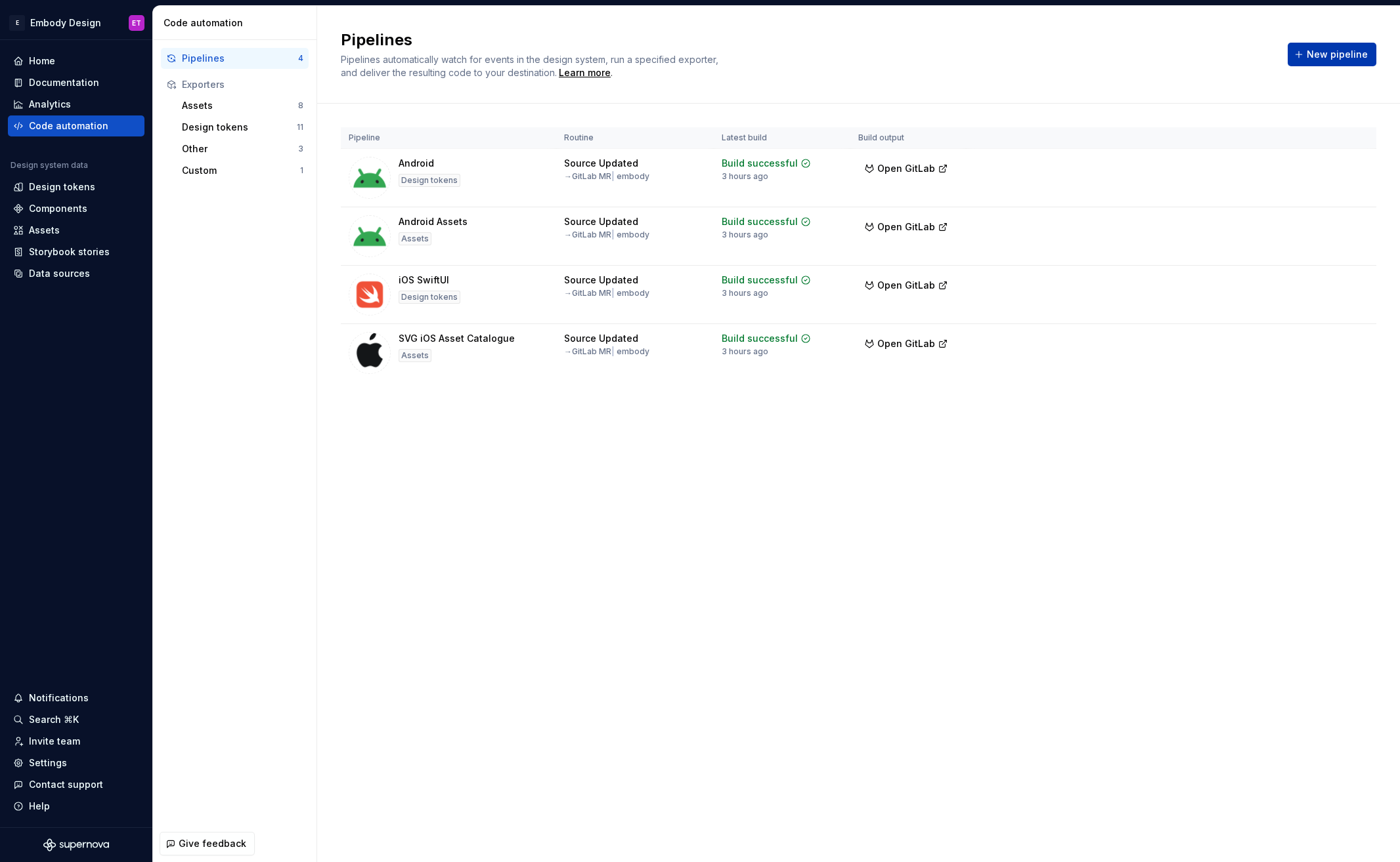
click at [1357, 50] on span "New pipeline" at bounding box center [1337, 54] width 61 height 13
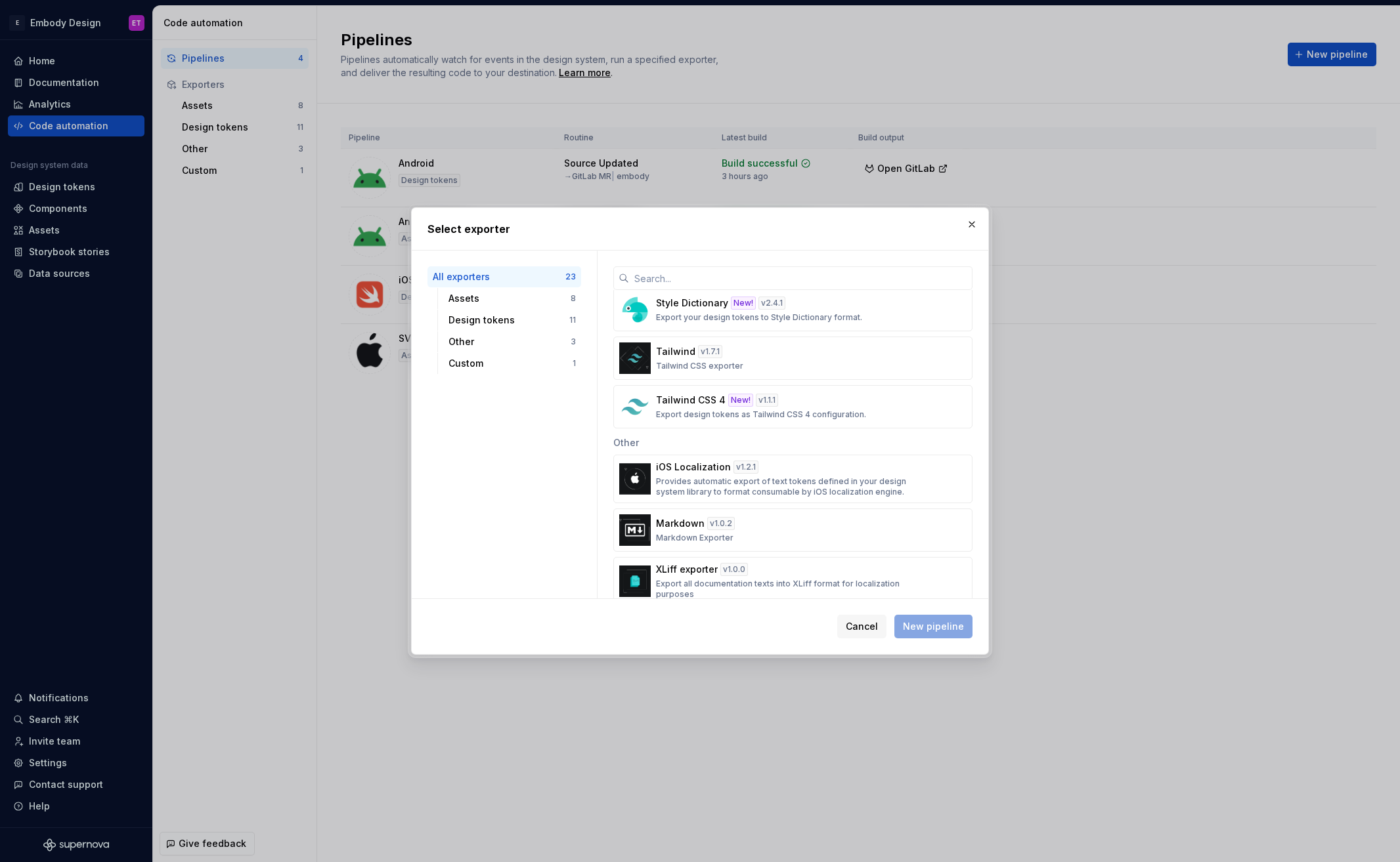
scroll to position [825, 0]
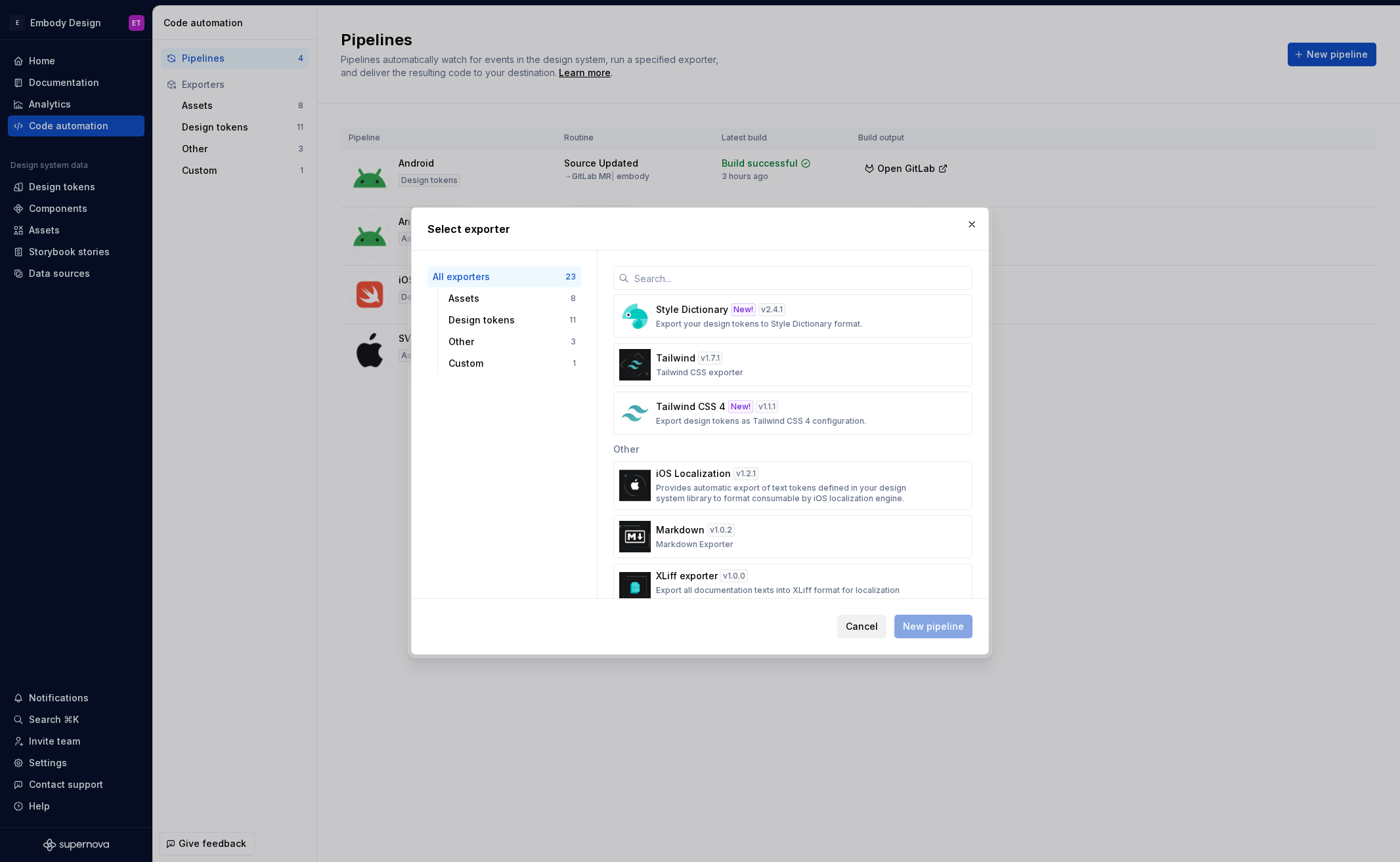
click at [865, 630] on span "Cancel" at bounding box center [862, 626] width 32 height 13
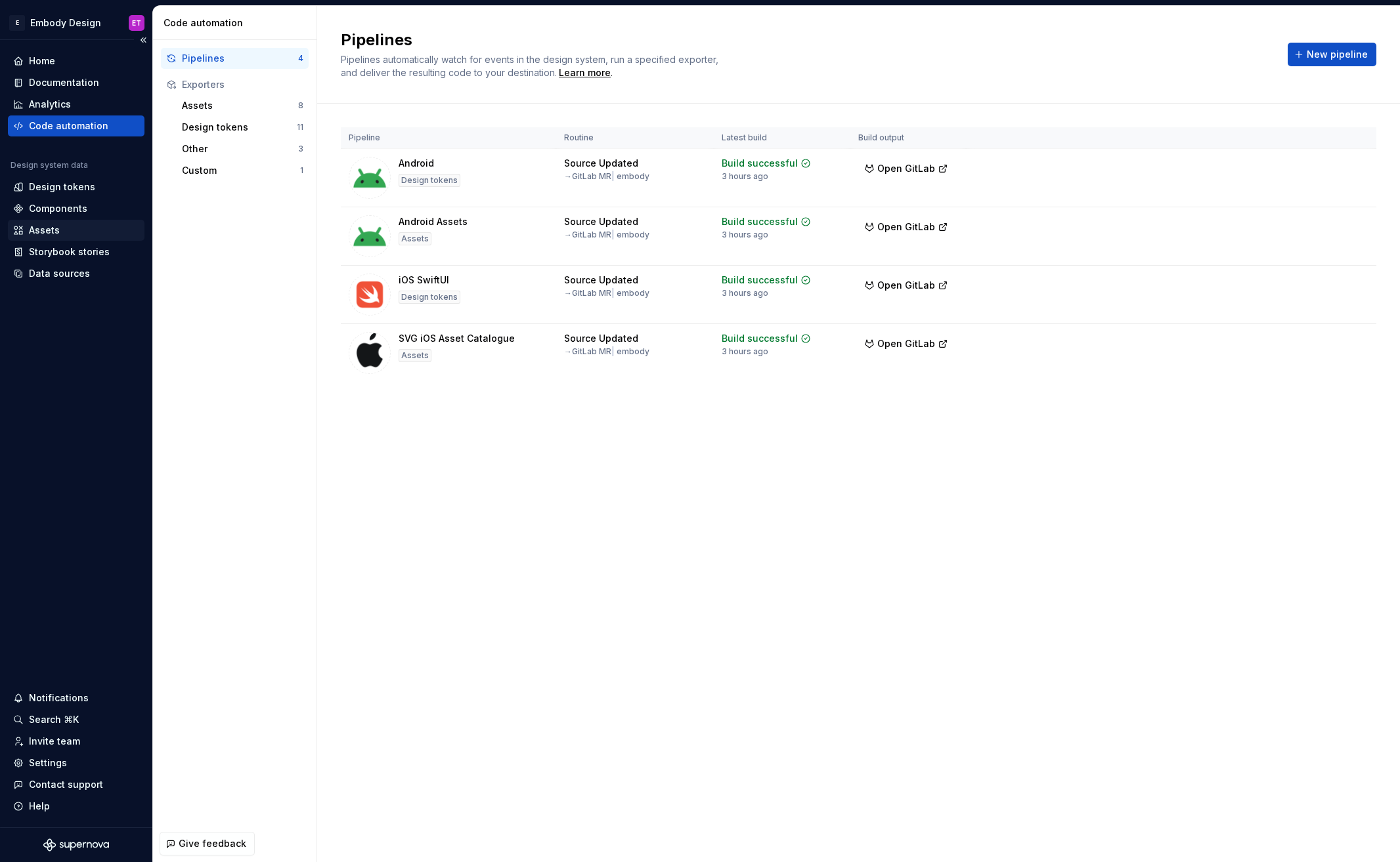
click at [60, 230] on div "Assets" at bounding box center [76, 230] width 126 height 13
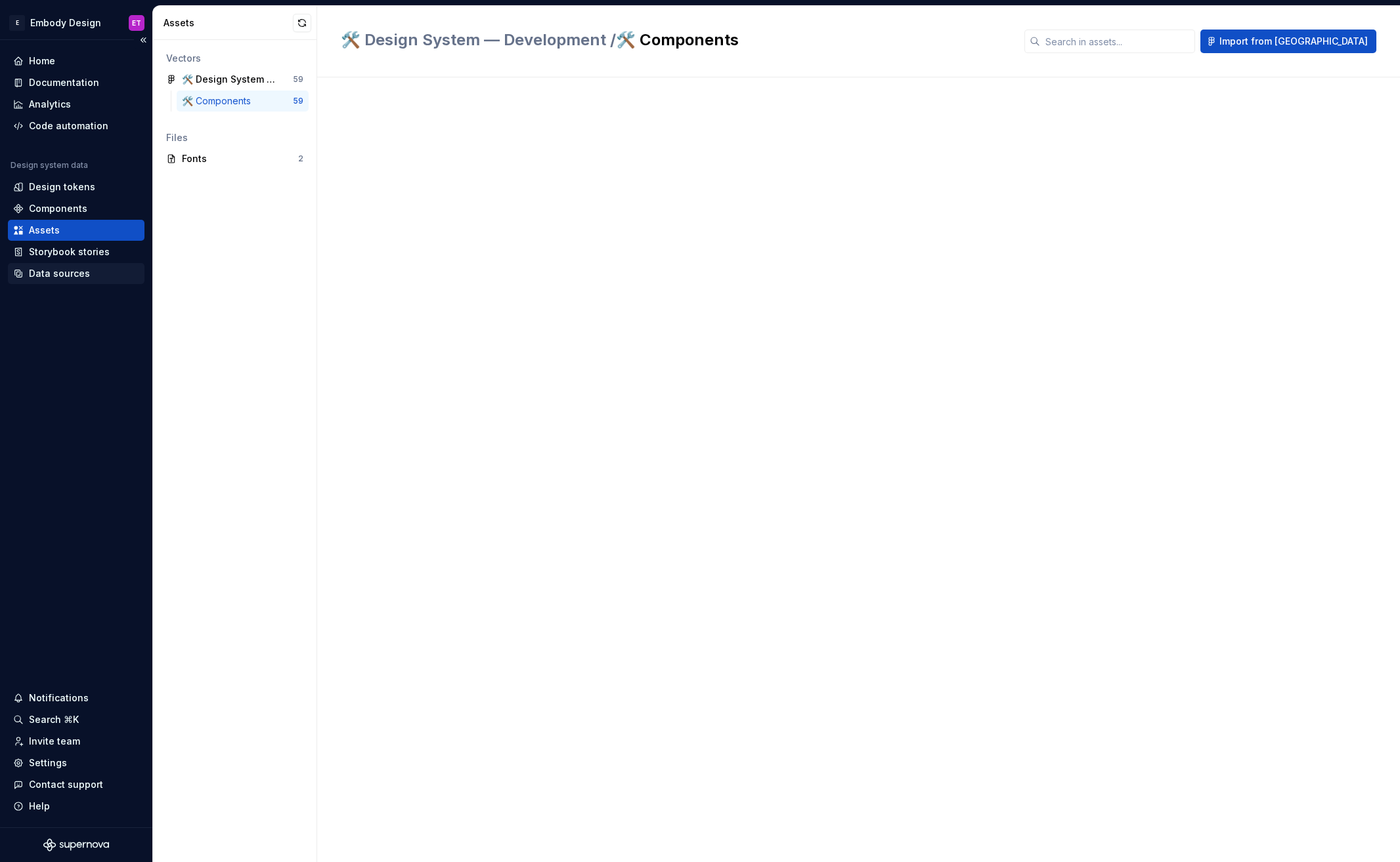
click at [82, 279] on div "Data sources" at bounding box center [59, 273] width 61 height 13
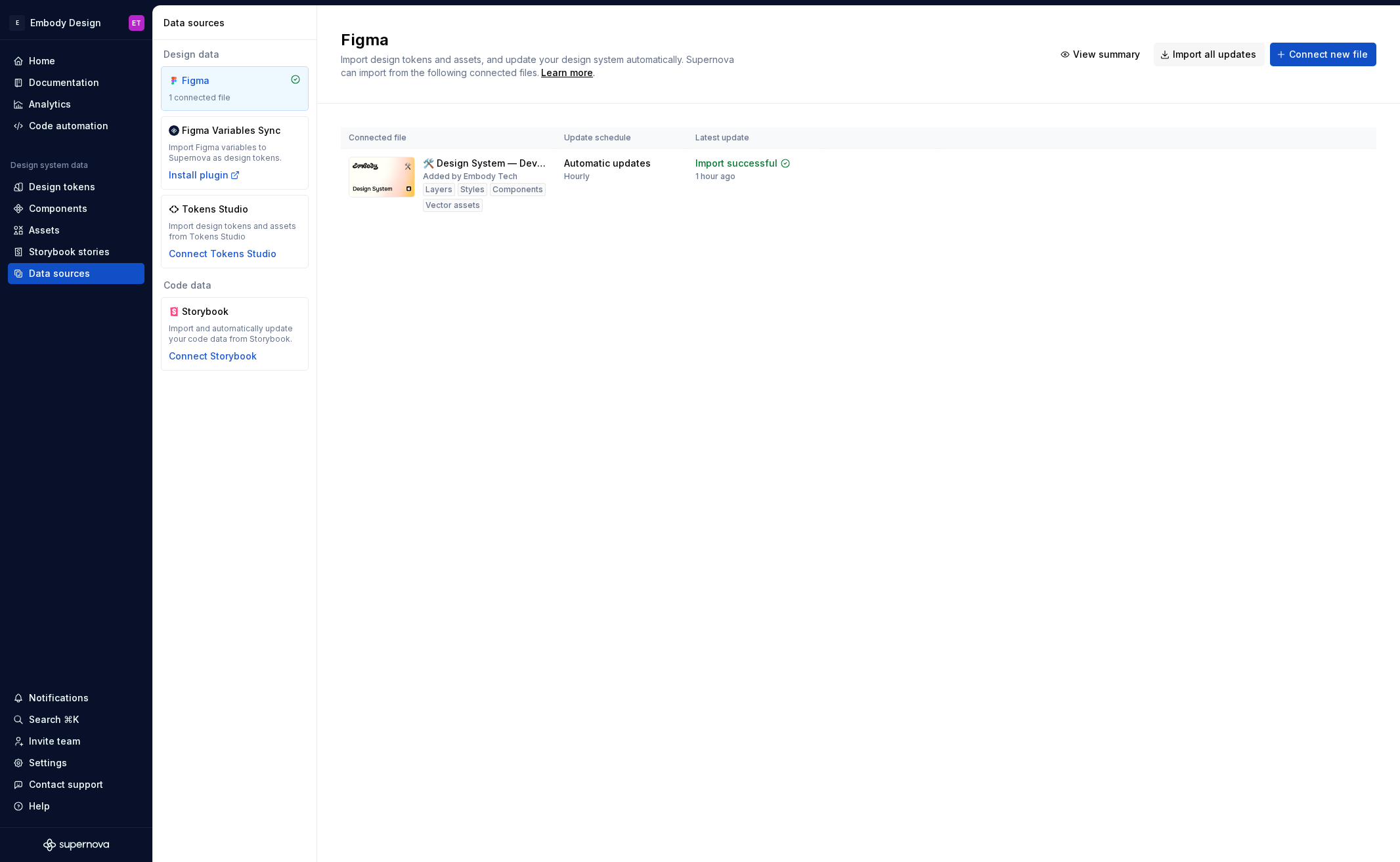
drag, startPoint x: 519, startPoint y: 361, endPoint x: 491, endPoint y: 325, distance: 45.6
click at [519, 361] on div "Figma Import design tokens and assets, and update your design system automatica…" at bounding box center [858, 434] width 1083 height 856
click at [606, 481] on div "Figma Import design tokens and assets, and update your design system automatica…" at bounding box center [858, 434] width 1083 height 856
click at [86, 228] on div "Assets" at bounding box center [76, 230] width 126 height 13
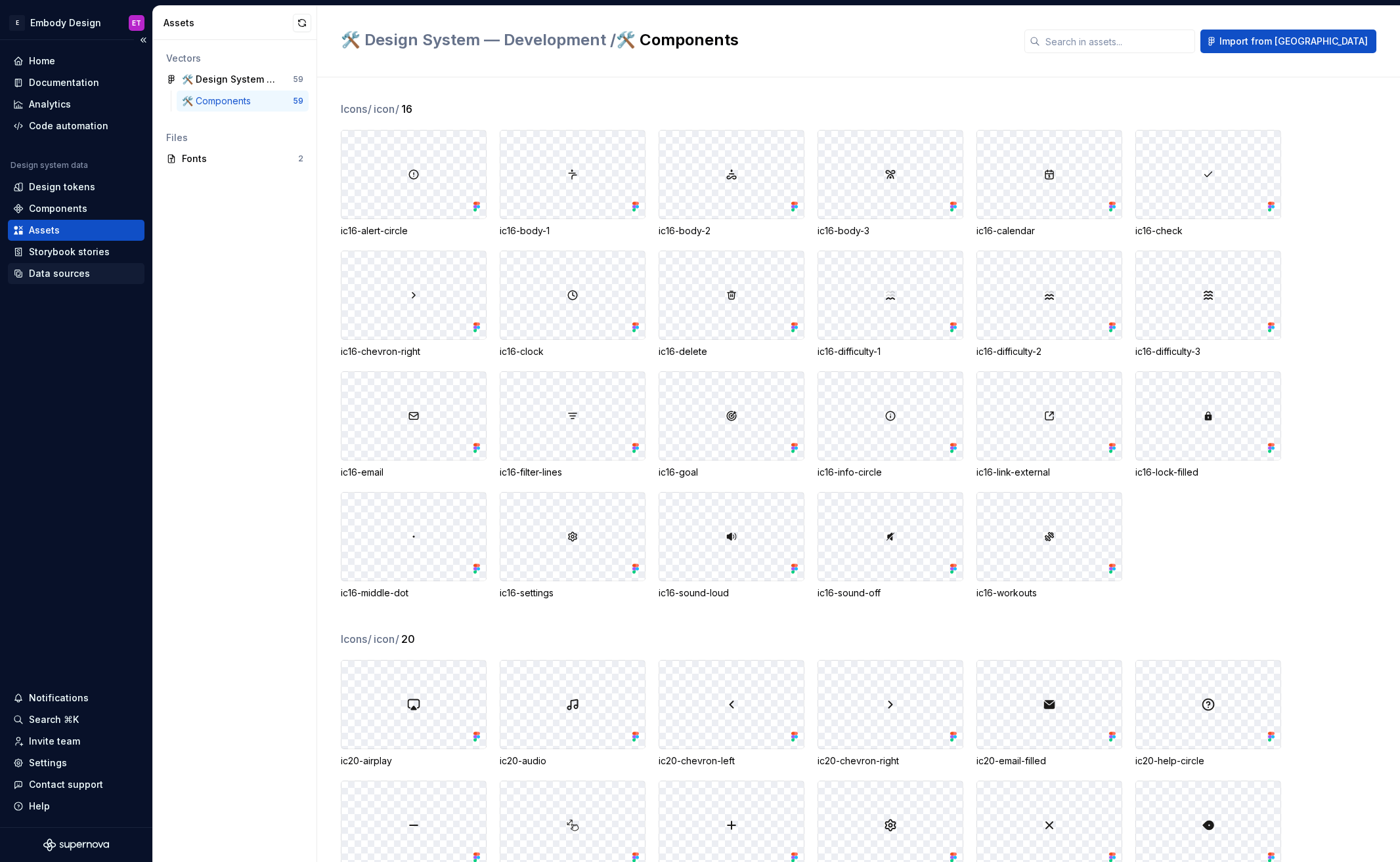
click at [82, 278] on div "Data sources" at bounding box center [59, 273] width 61 height 13
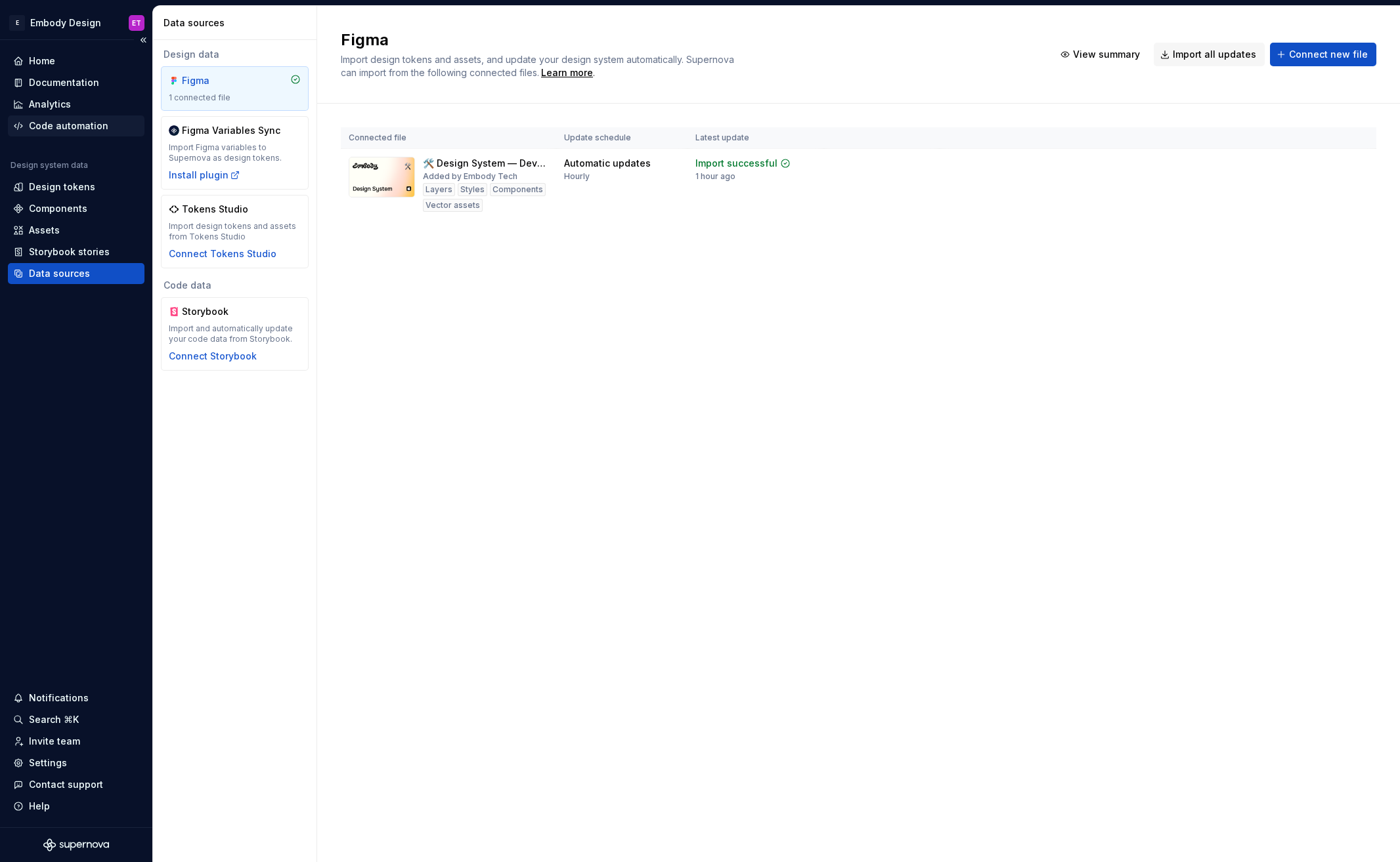
click at [83, 118] on div "Code automation" at bounding box center [76, 126] width 137 height 21
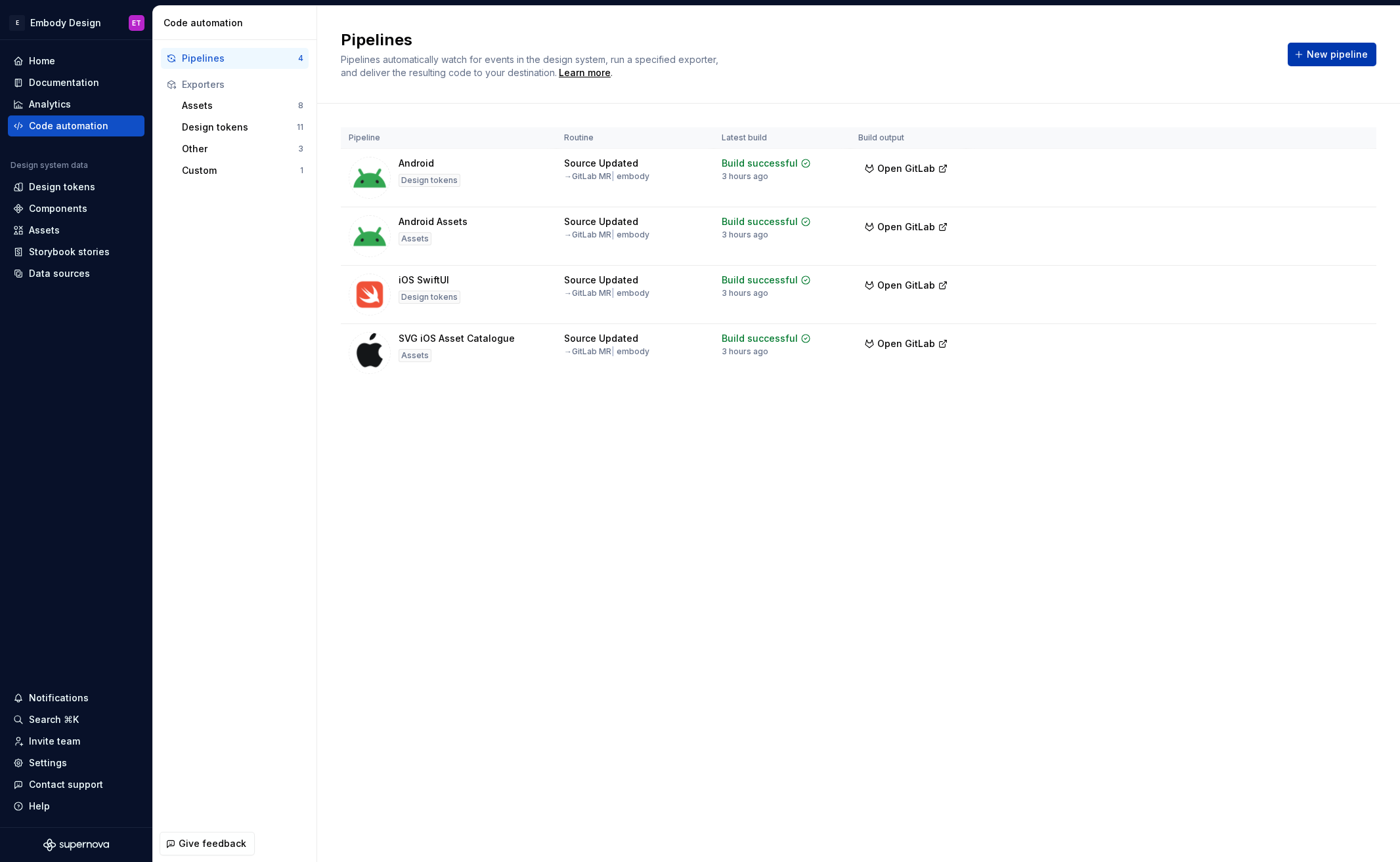
click at [1353, 57] on span "New pipeline" at bounding box center [1337, 54] width 61 height 13
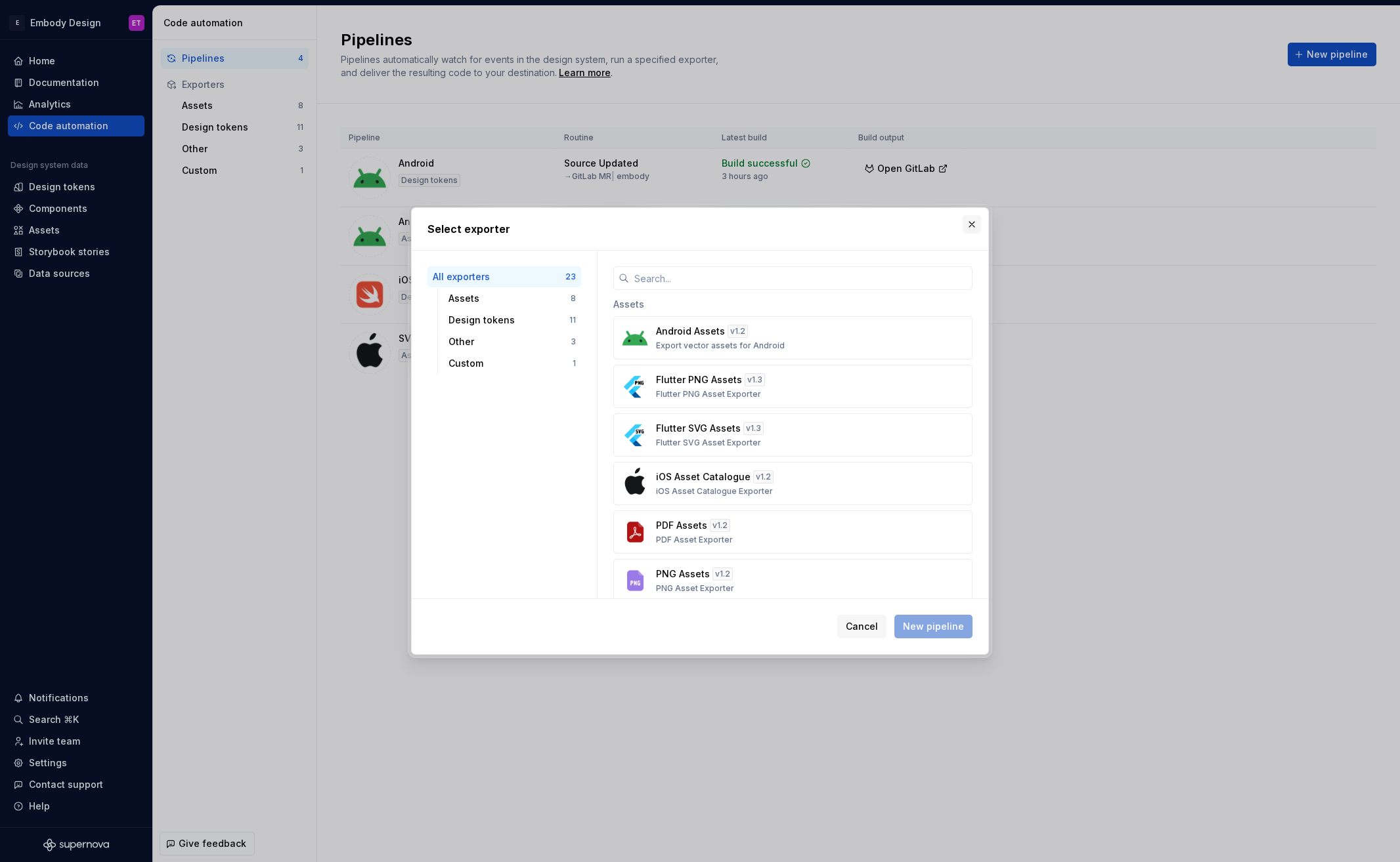
click at [974, 227] on button "button" at bounding box center [972, 224] width 19 height 19
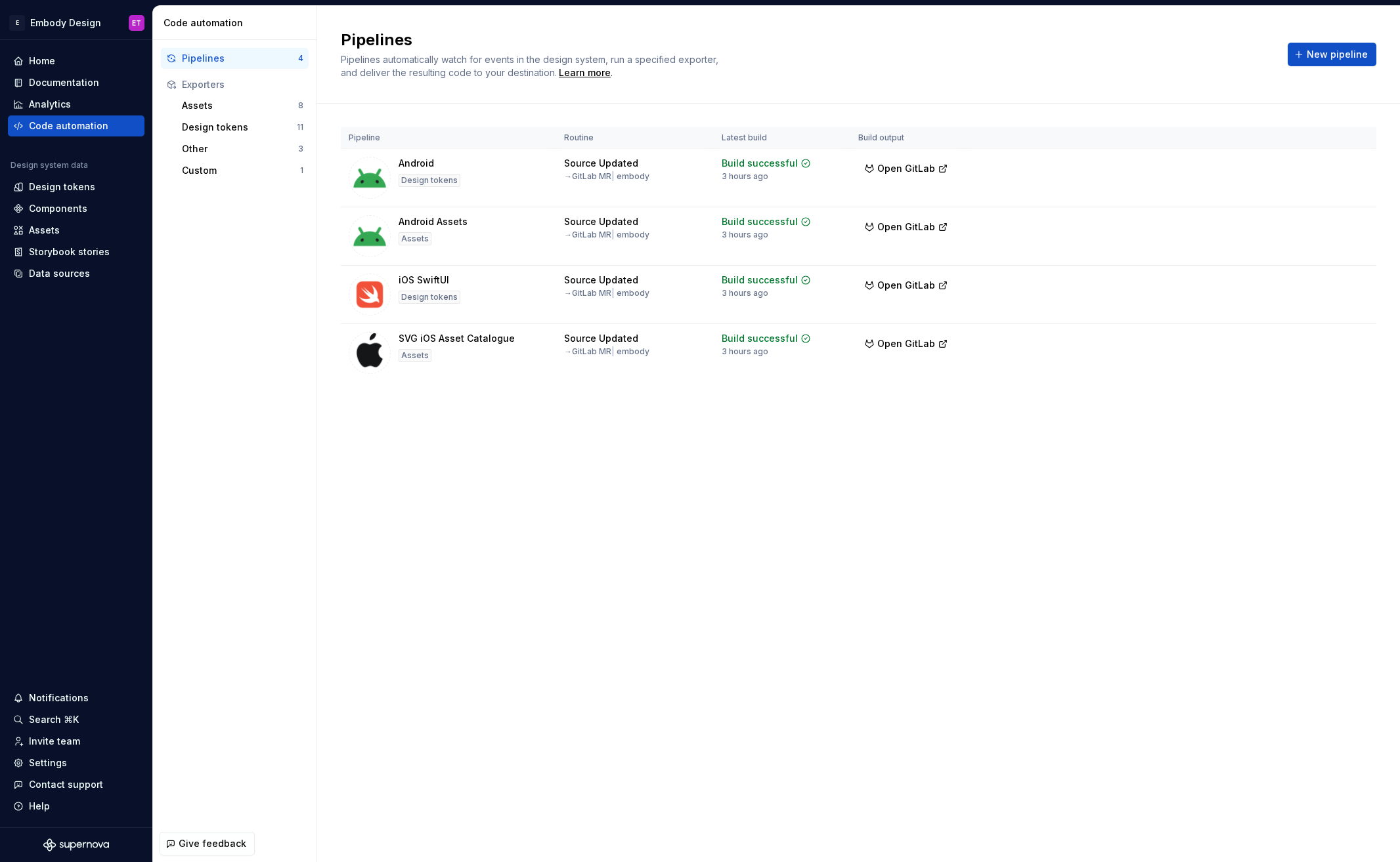
click at [549, 491] on div "Pipelines Pipelines automatically watch for events in the design system, run a …" at bounding box center [858, 434] width 1083 height 856
click at [619, 630] on div "Pipelines Pipelines automatically watch for events in the design system, run a …" at bounding box center [858, 434] width 1083 height 856
